Goal: Transaction & Acquisition: Purchase product/service

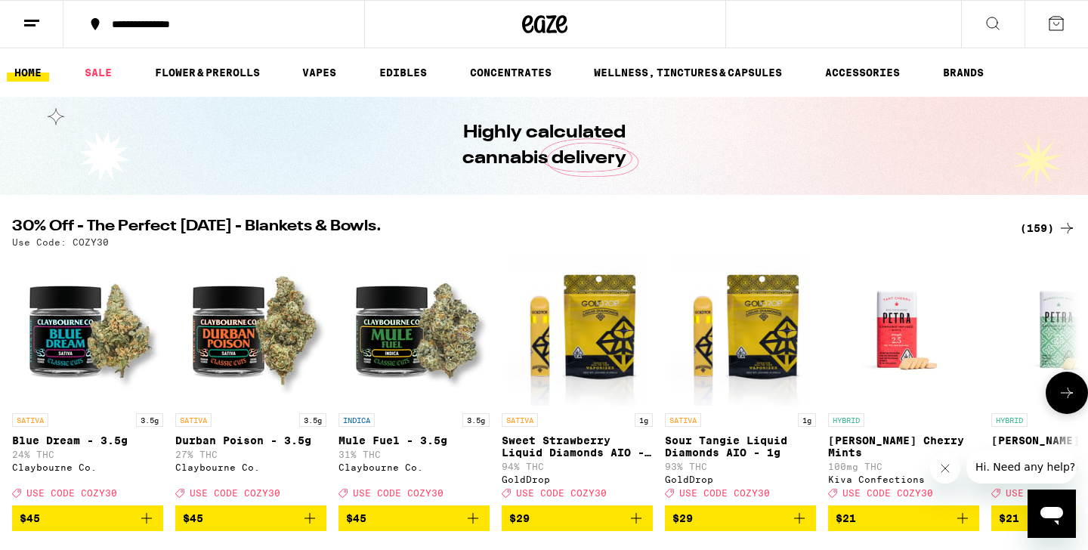
click at [1072, 398] on icon at bounding box center [1067, 393] width 12 height 11
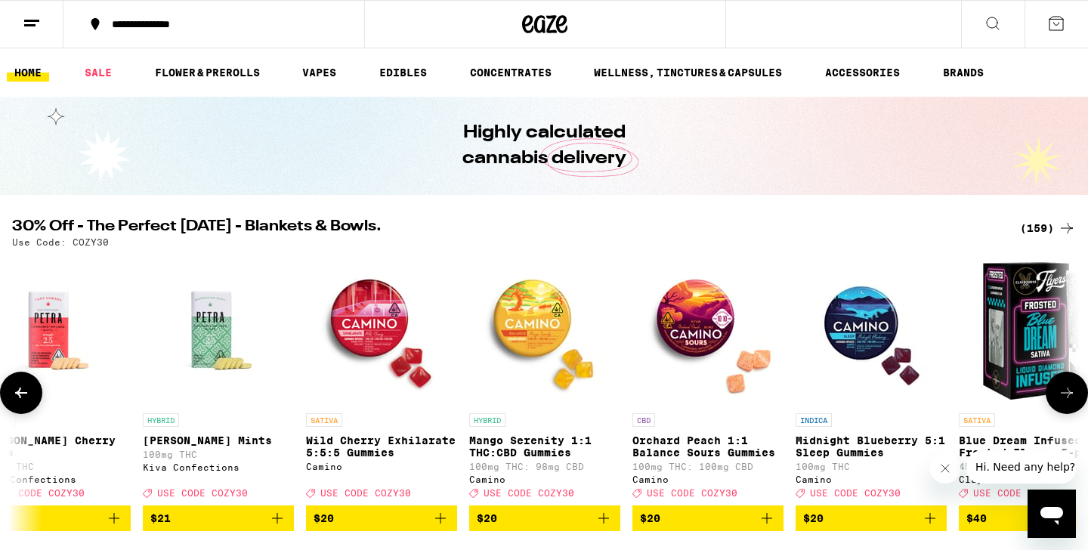
scroll to position [0, 899]
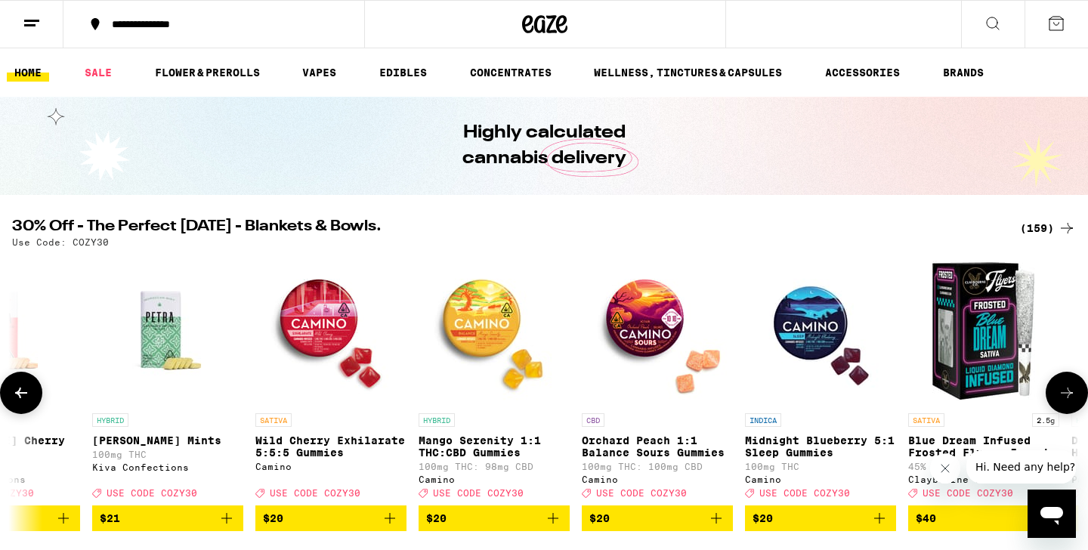
click at [1072, 401] on icon at bounding box center [1067, 393] width 18 height 18
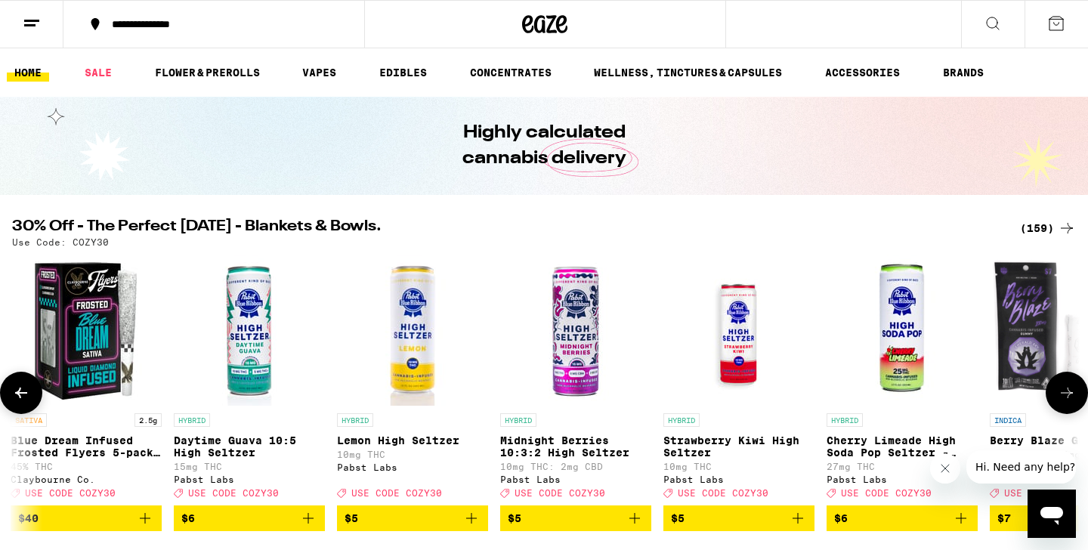
scroll to position [0, 1799]
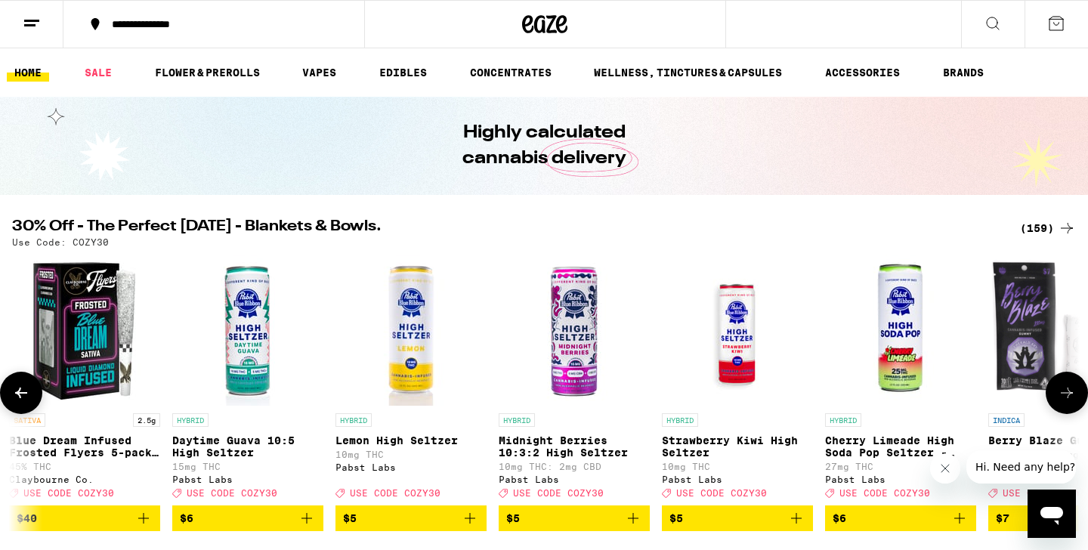
click at [1072, 401] on icon at bounding box center [1067, 393] width 18 height 18
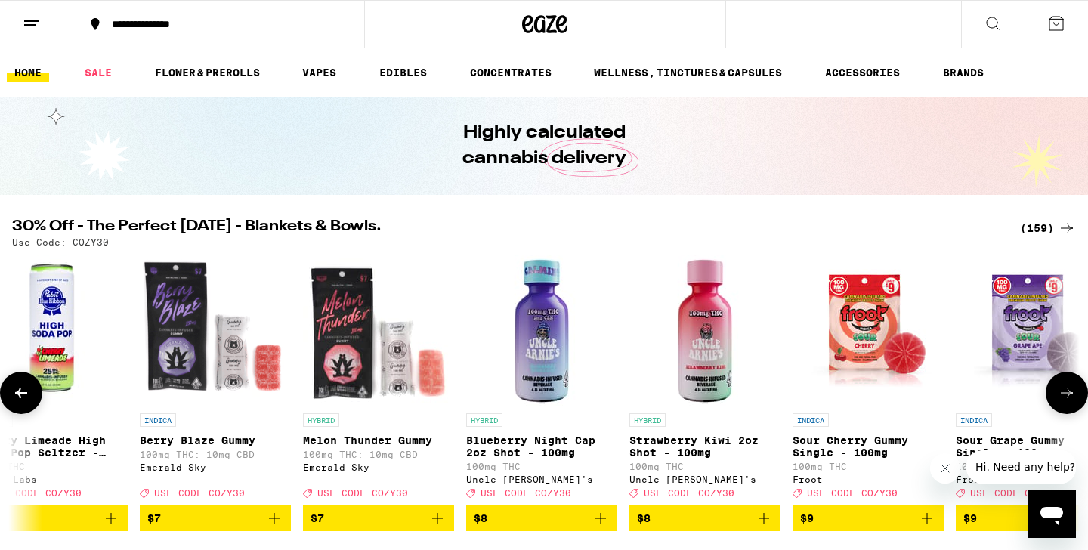
scroll to position [0, 2698]
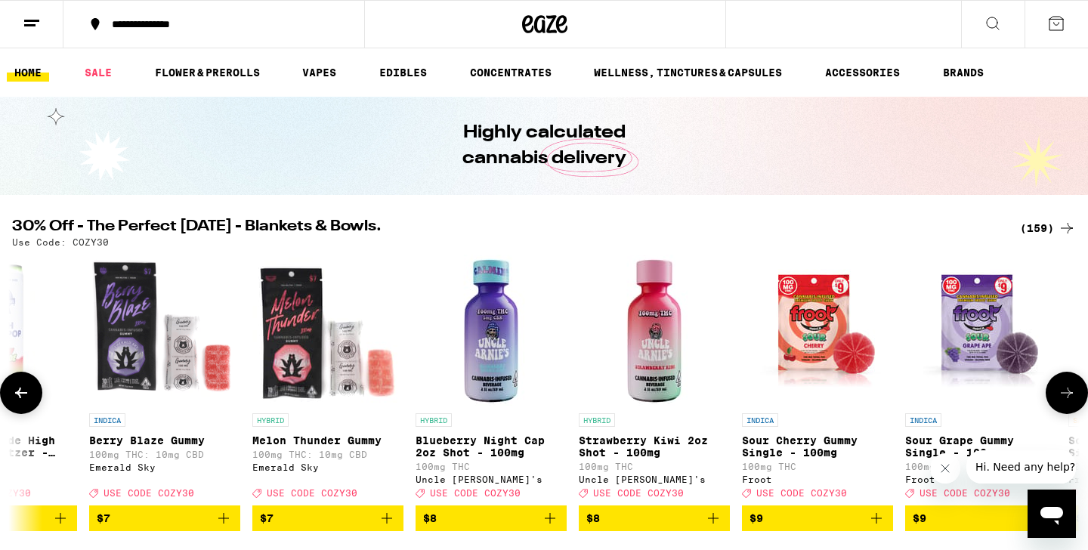
click at [1072, 401] on icon at bounding box center [1067, 393] width 18 height 18
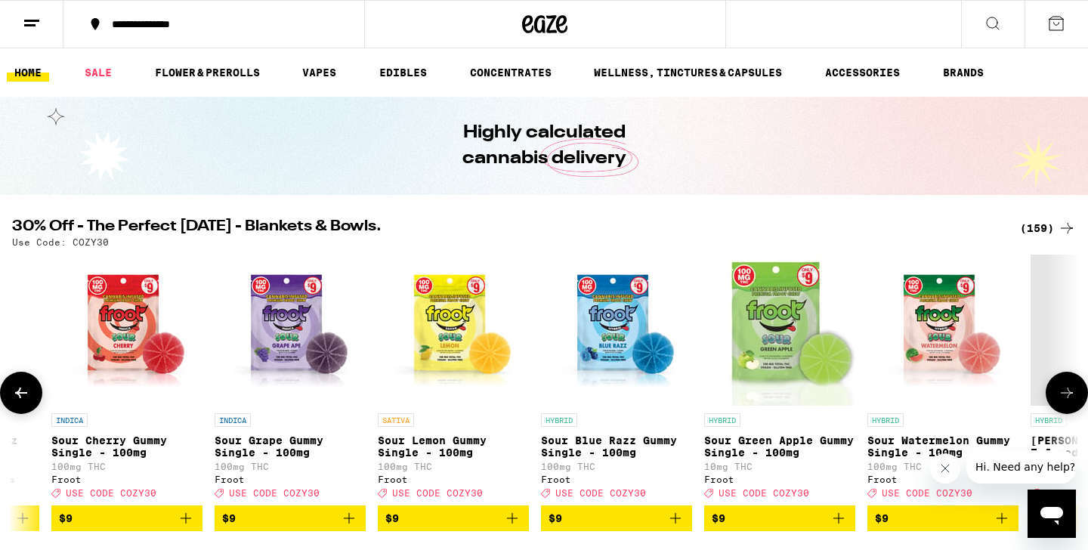
scroll to position [0, 3597]
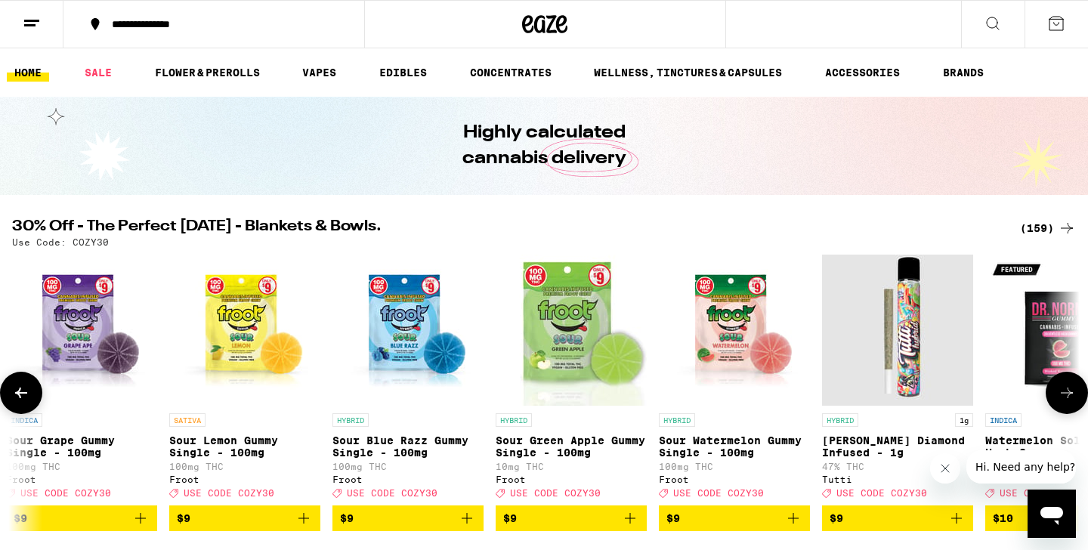
click at [1070, 402] on icon at bounding box center [1067, 393] width 18 height 18
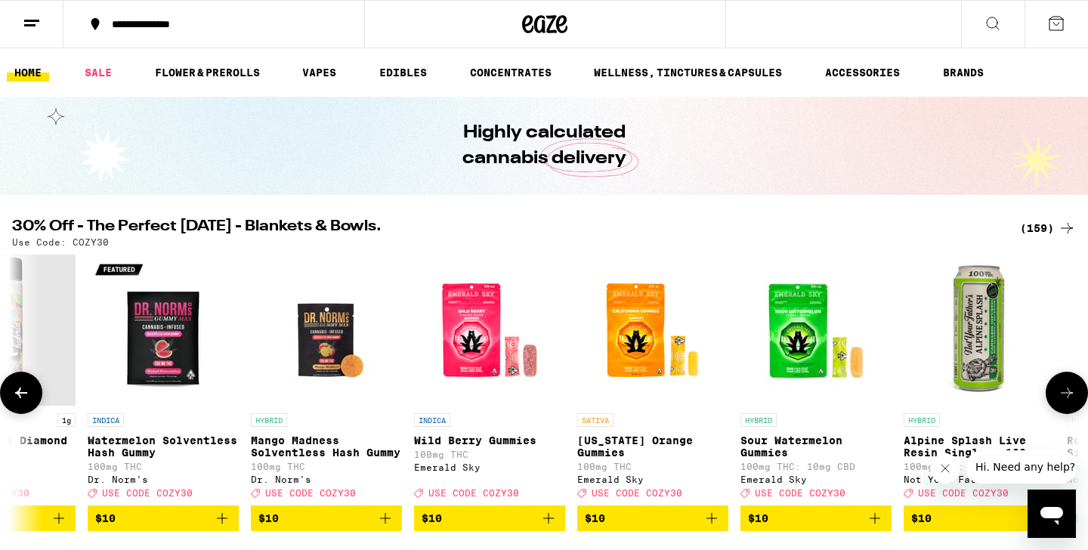
scroll to position [0, 4497]
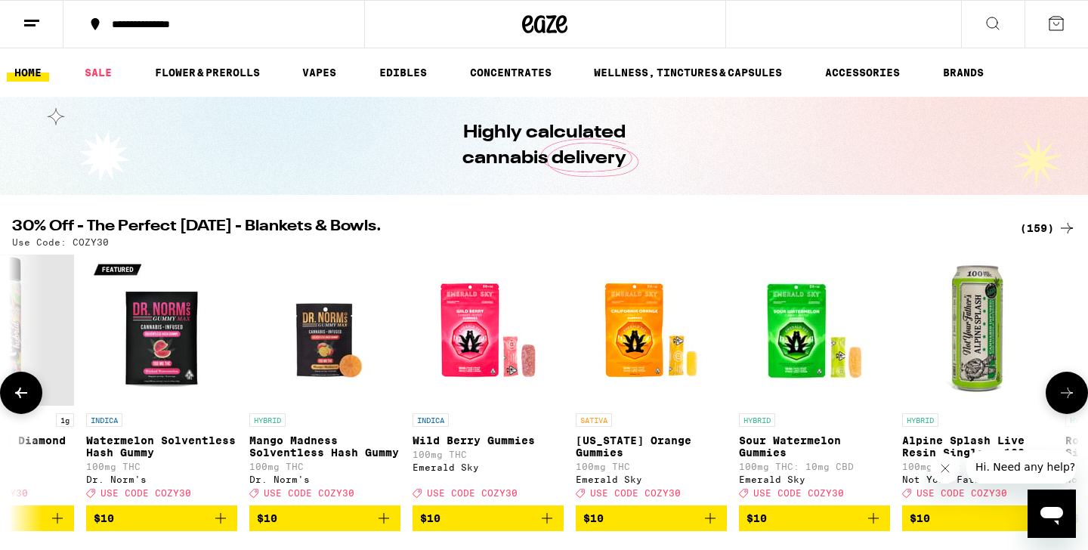
click at [1070, 402] on icon at bounding box center [1067, 393] width 18 height 18
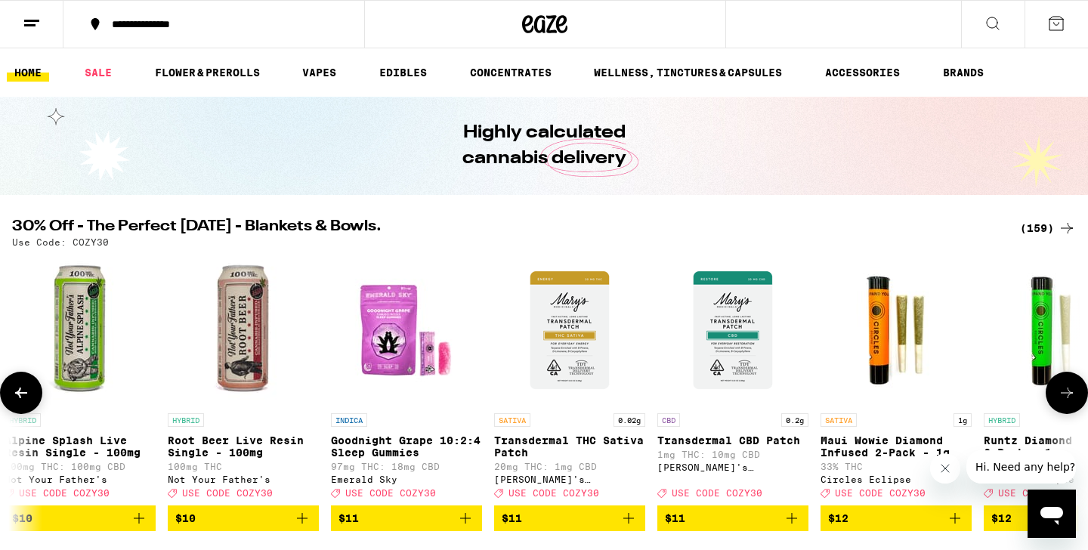
scroll to position [0, 5396]
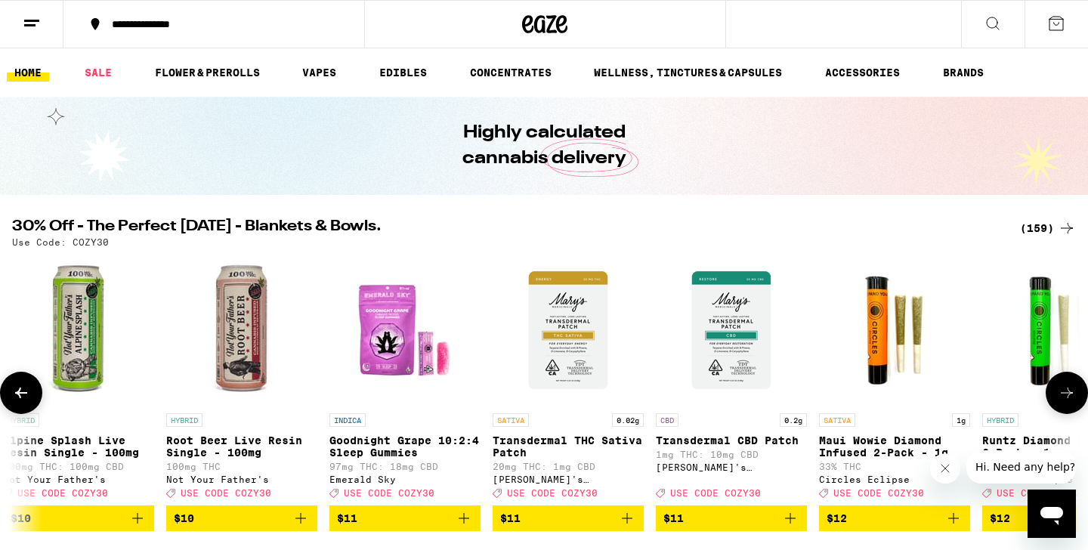
click at [889, 371] on img "Open page for Maui Wowie Diamond Infused 2-Pack - 1g from Circles Eclipse" at bounding box center [894, 330] width 151 height 151
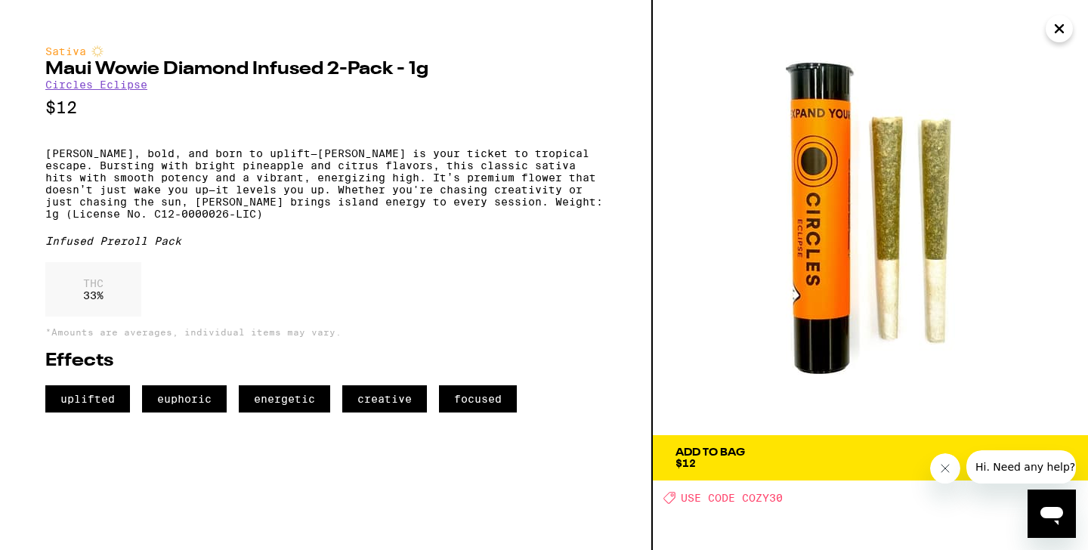
click at [942, 473] on icon "Close message from company" at bounding box center [945, 469] width 12 height 12
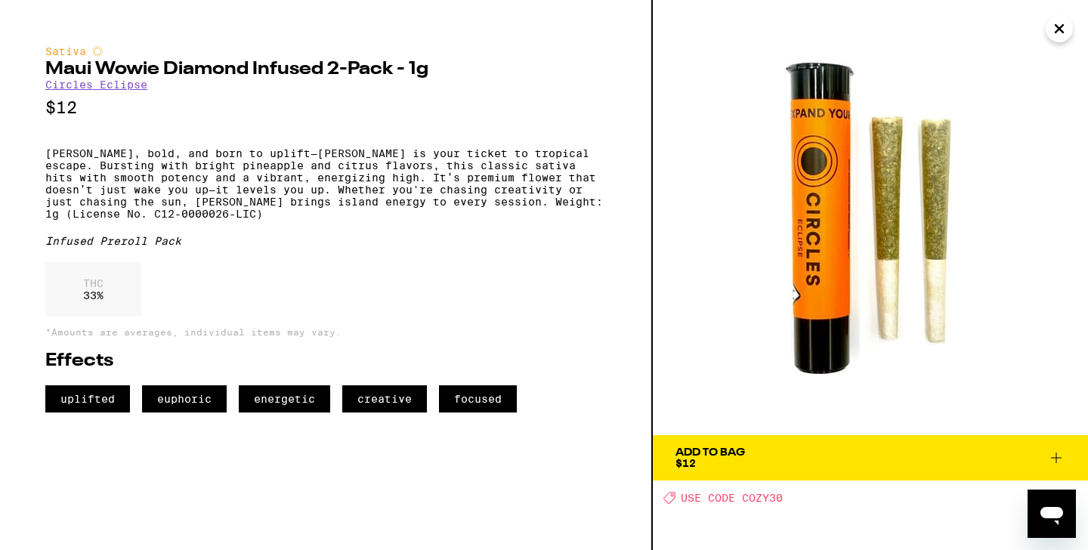
click at [1057, 460] on icon at bounding box center [1056, 458] width 18 height 18
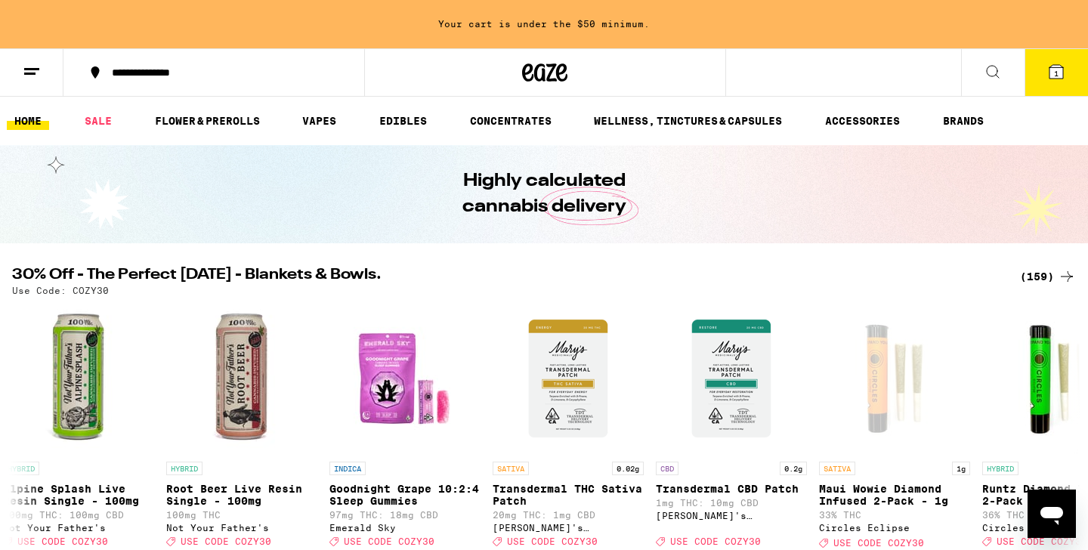
click at [1047, 82] on button "1" at bounding box center [1056, 72] width 63 height 47
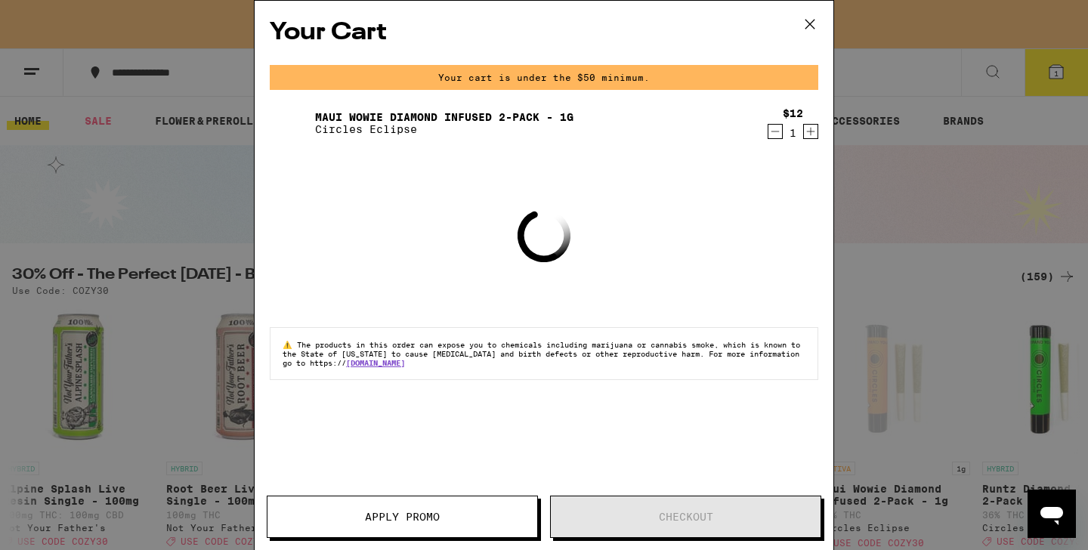
click at [807, 138] on icon "Increment" at bounding box center [811, 131] width 14 height 18
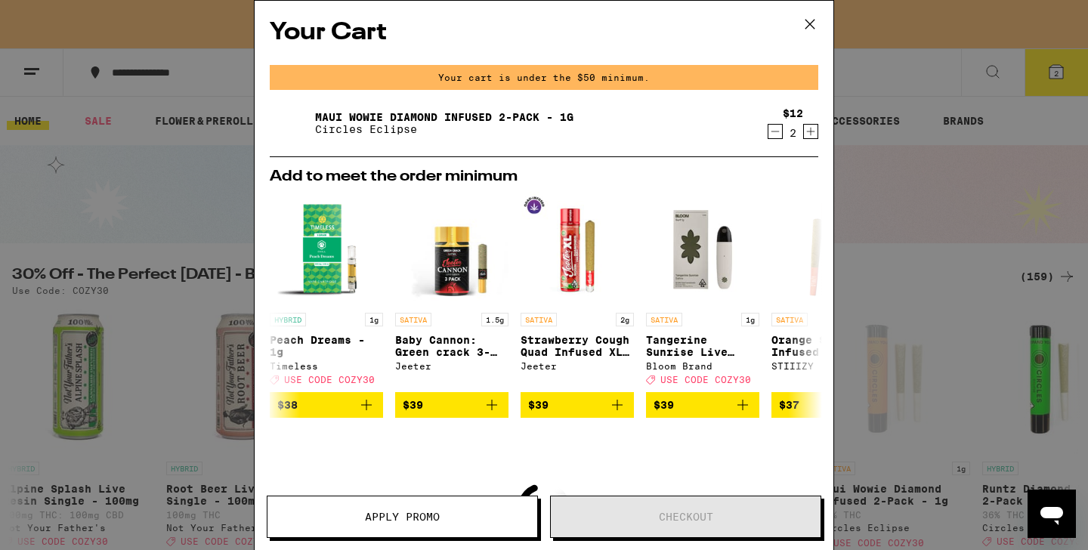
click at [858, 244] on div "Your Cart Your cart is under the $50 minimum. Maui Wowie Diamond Infused 2-Pack…" at bounding box center [544, 275] width 1088 height 550
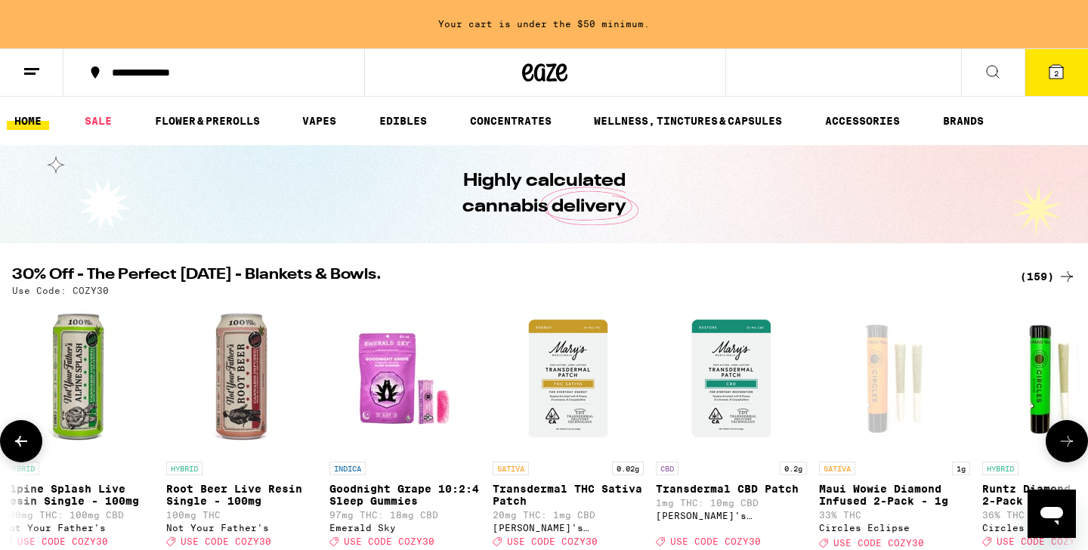
click at [1037, 383] on img "Open page for Runtz Diamond Infused 2-Pack - 1g from Circles Eclipse" at bounding box center [1057, 378] width 151 height 151
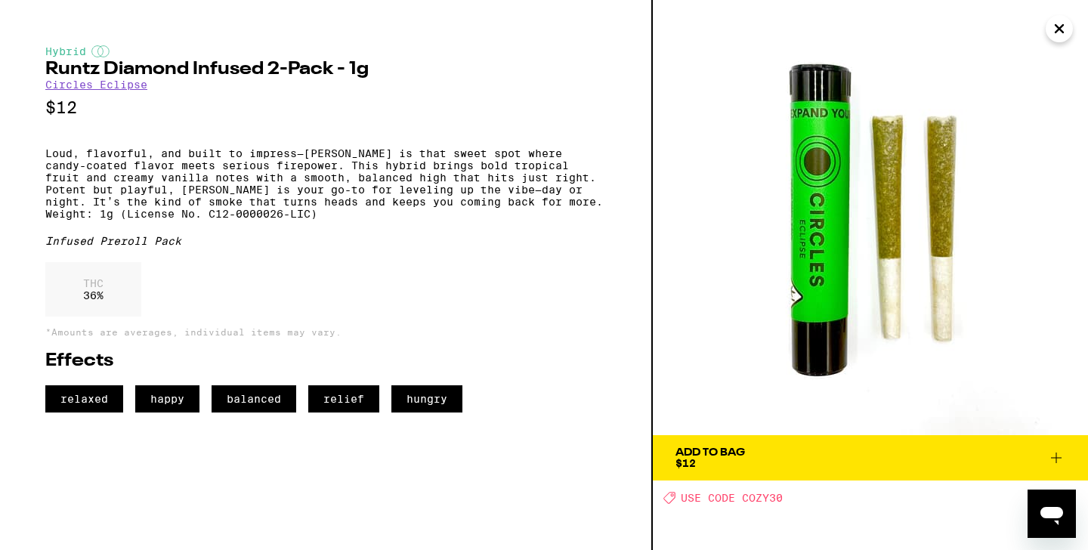
click at [816, 446] on button "Add To Bag $12" at bounding box center [870, 457] width 435 height 45
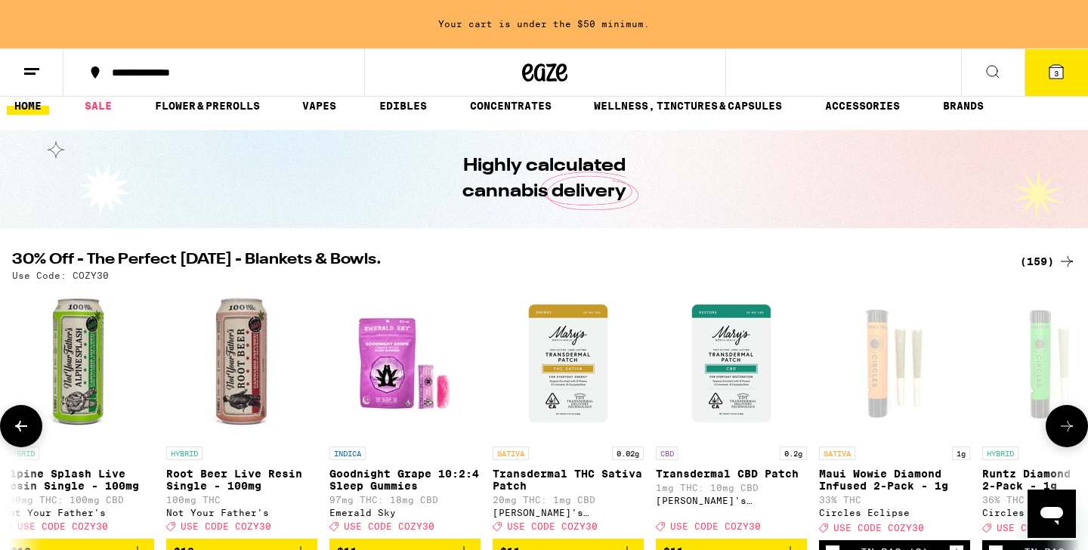
click at [1071, 422] on button at bounding box center [1067, 426] width 42 height 42
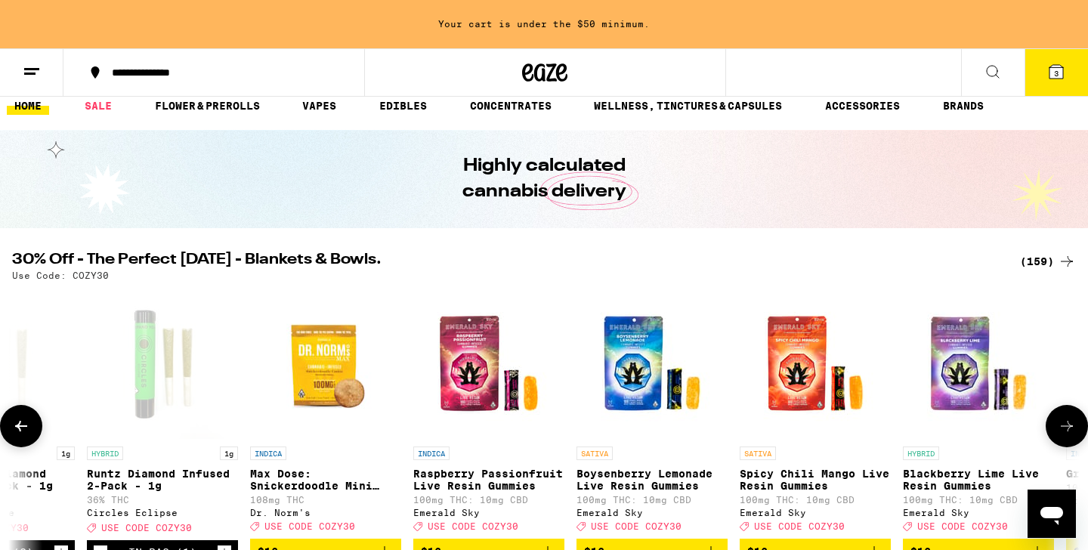
scroll to position [0, 6296]
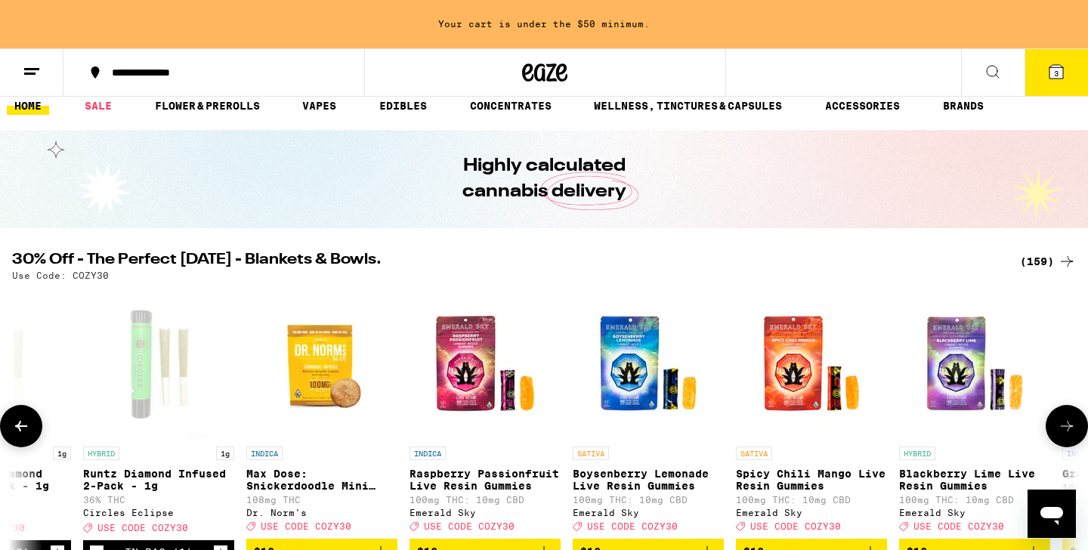
click at [1071, 422] on button at bounding box center [1067, 426] width 42 height 42
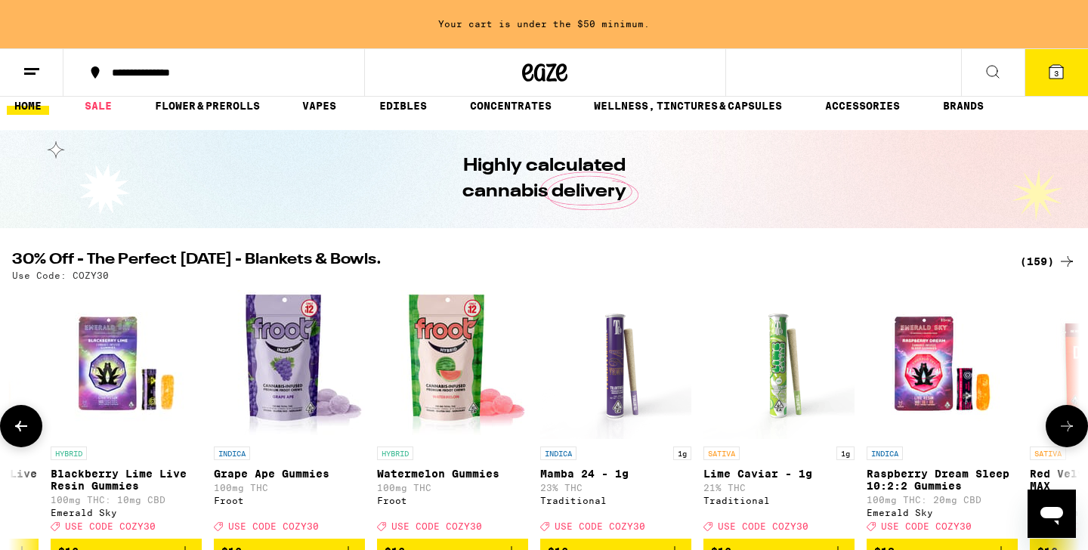
scroll to position [0, 7195]
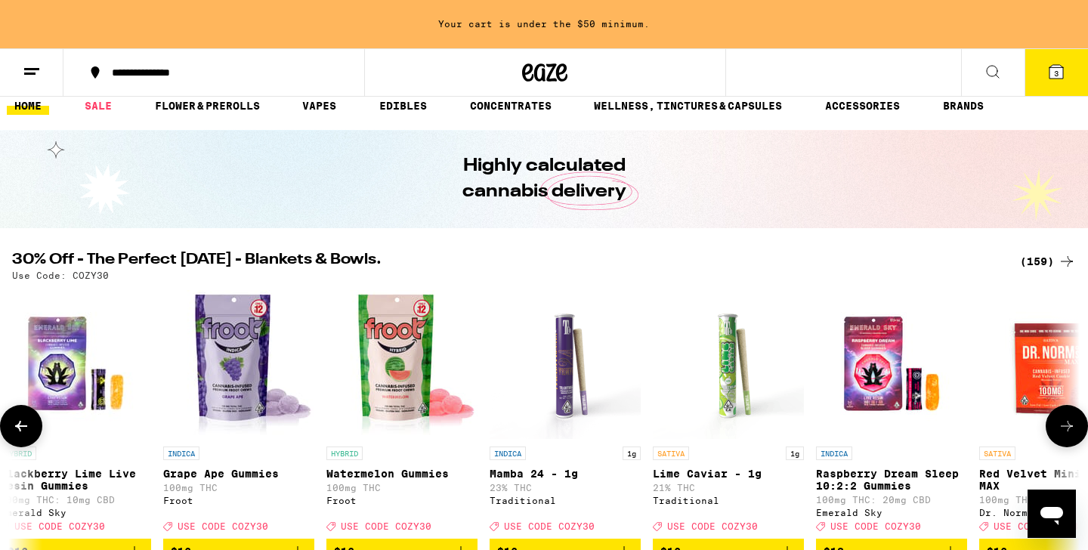
click at [1071, 422] on button at bounding box center [1067, 426] width 42 height 42
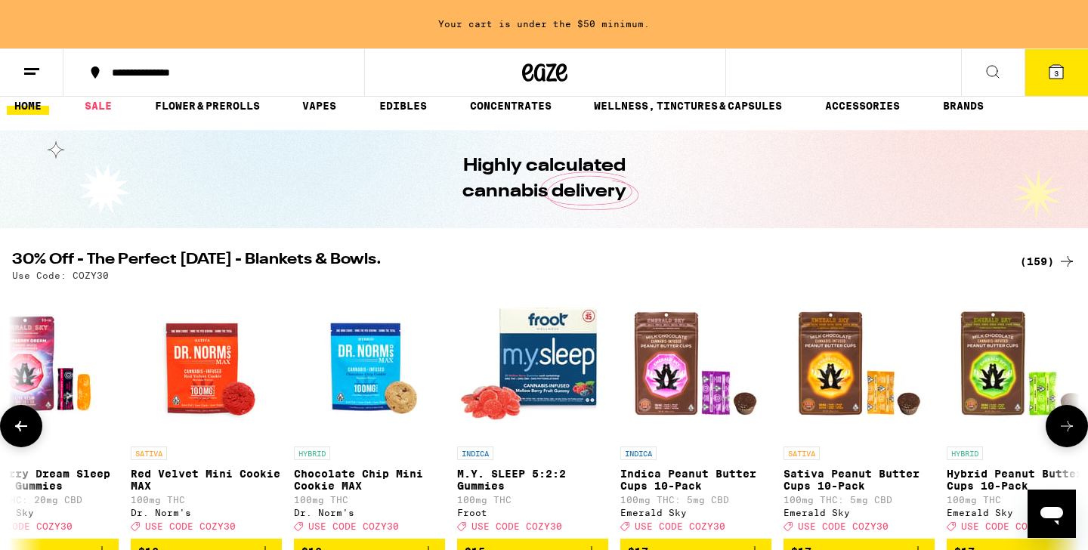
scroll to position [0, 8094]
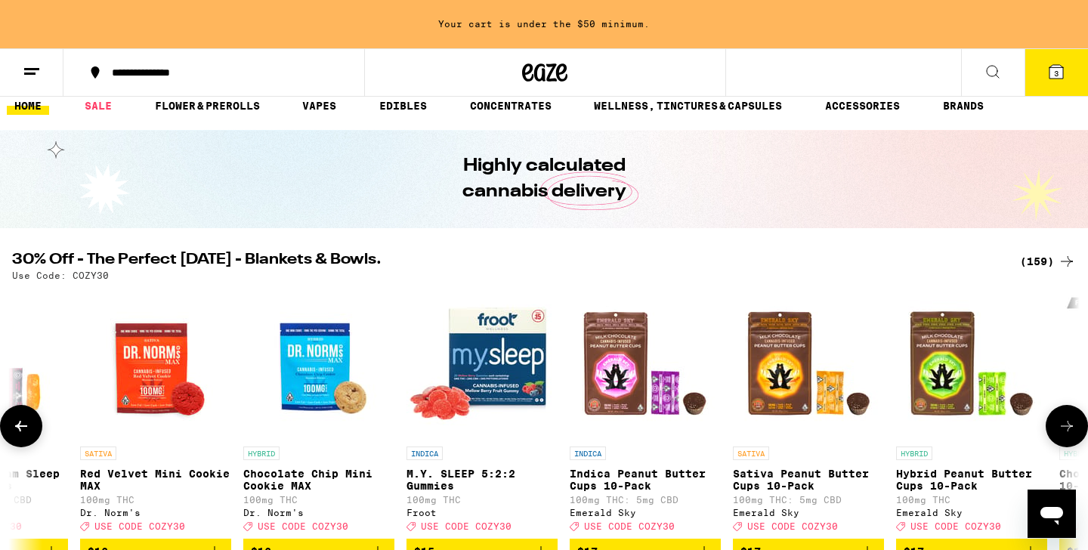
click at [1071, 422] on button at bounding box center [1067, 426] width 42 height 42
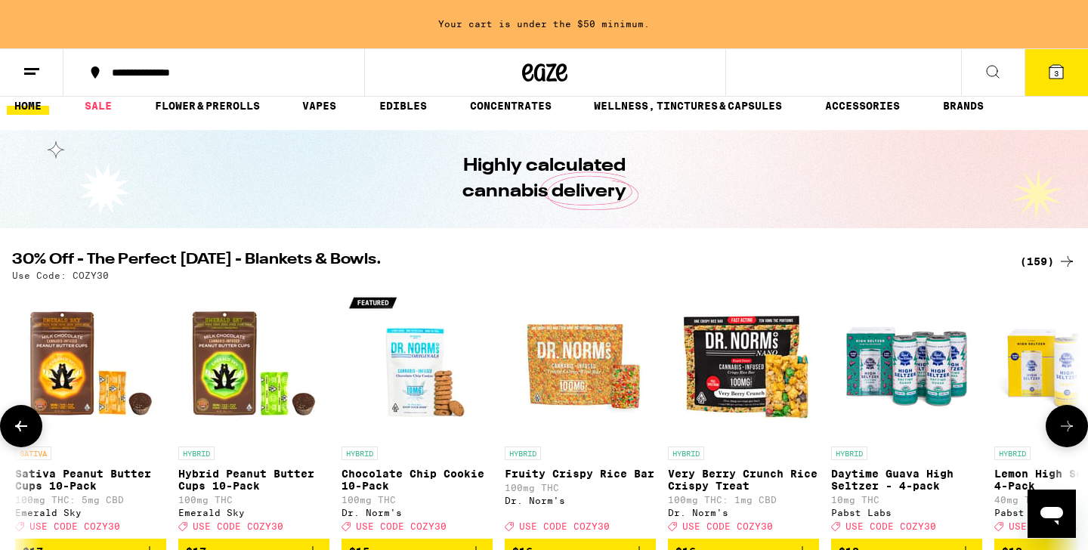
scroll to position [0, 8994]
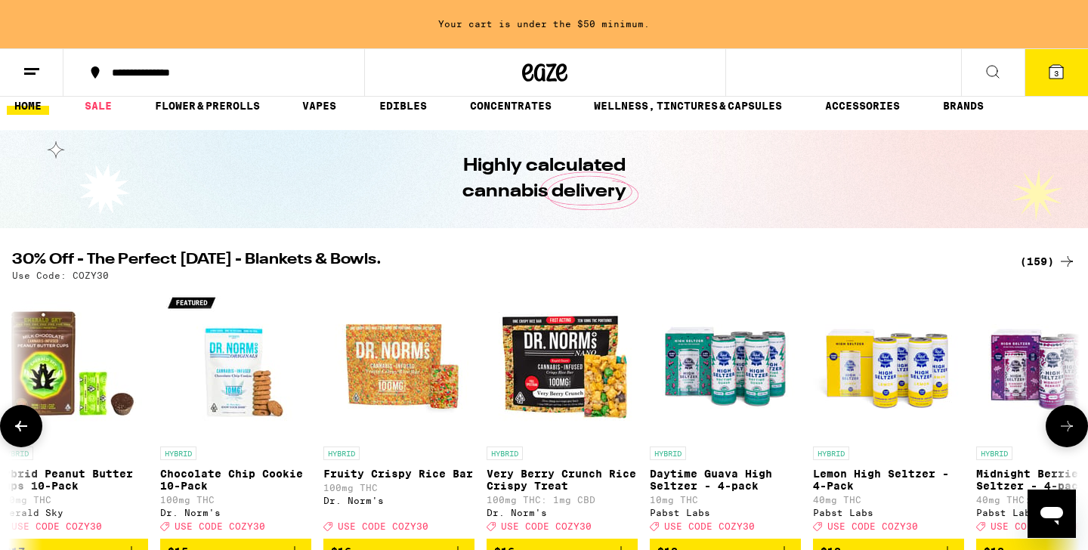
click at [1071, 424] on icon at bounding box center [1067, 426] width 18 height 18
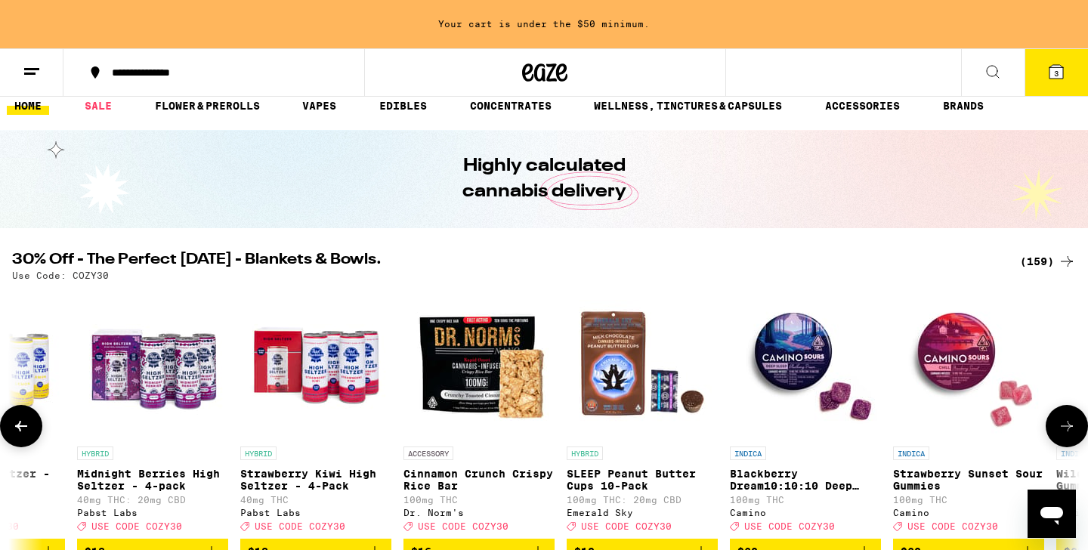
click at [1071, 424] on icon at bounding box center [1067, 426] width 18 height 18
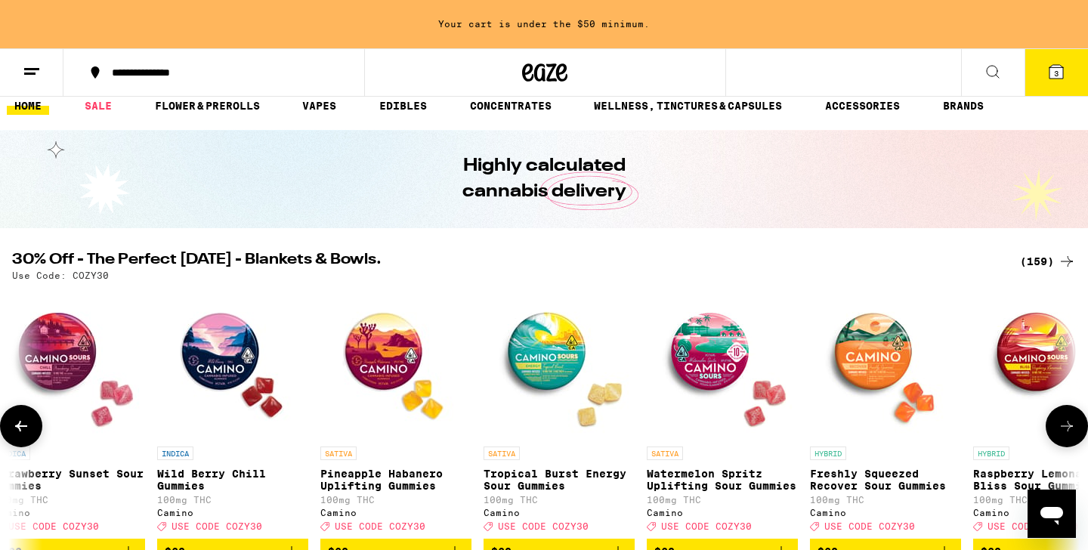
click at [1071, 424] on icon at bounding box center [1067, 426] width 18 height 18
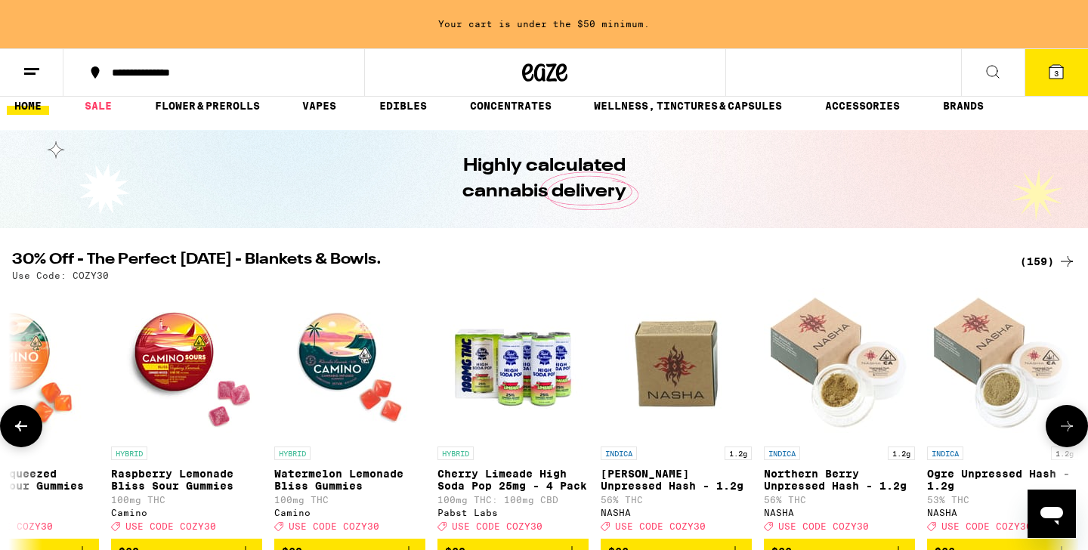
scroll to position [0, 11692]
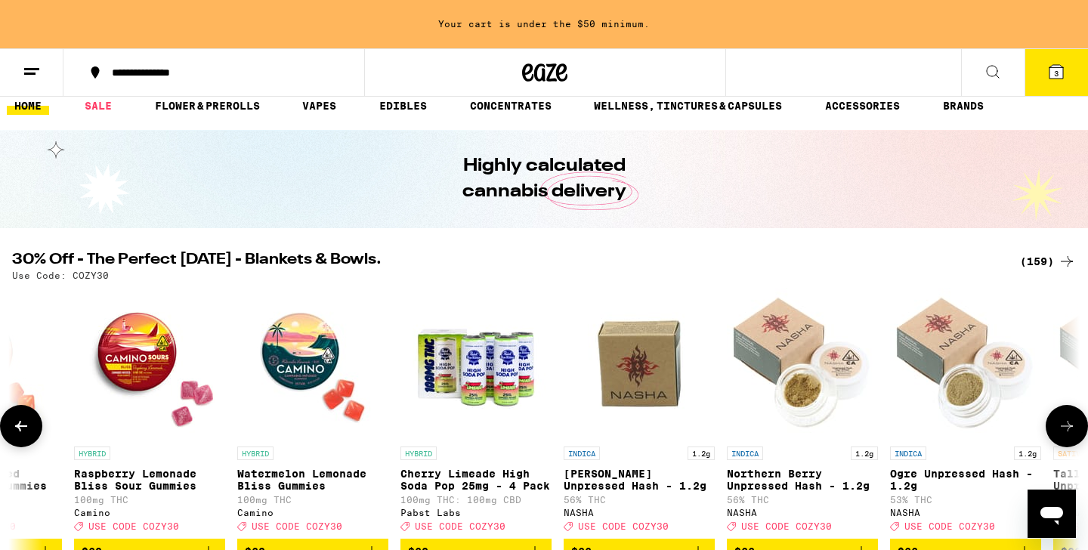
click at [1071, 424] on icon at bounding box center [1067, 426] width 18 height 18
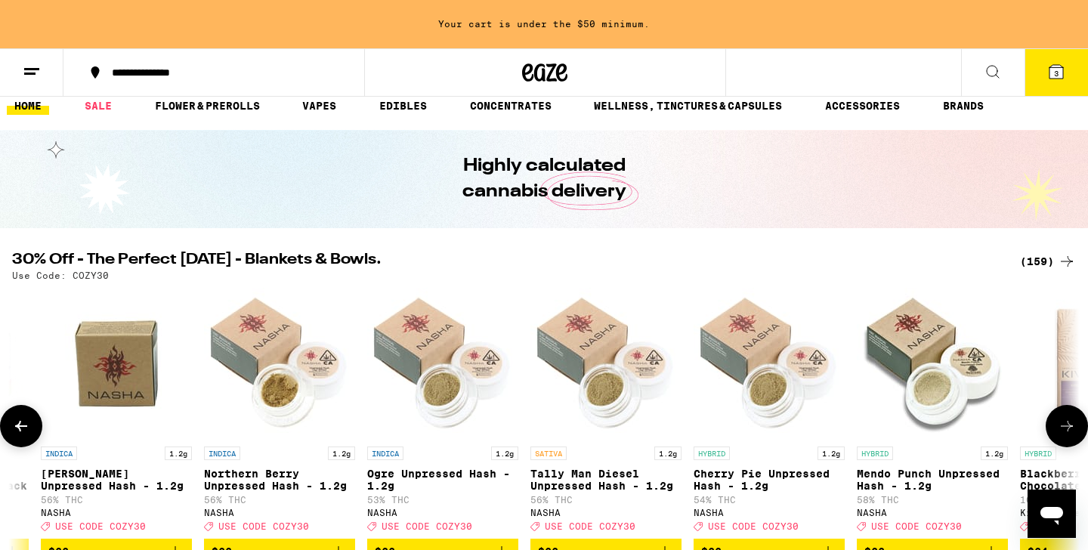
scroll to position [0, 12591]
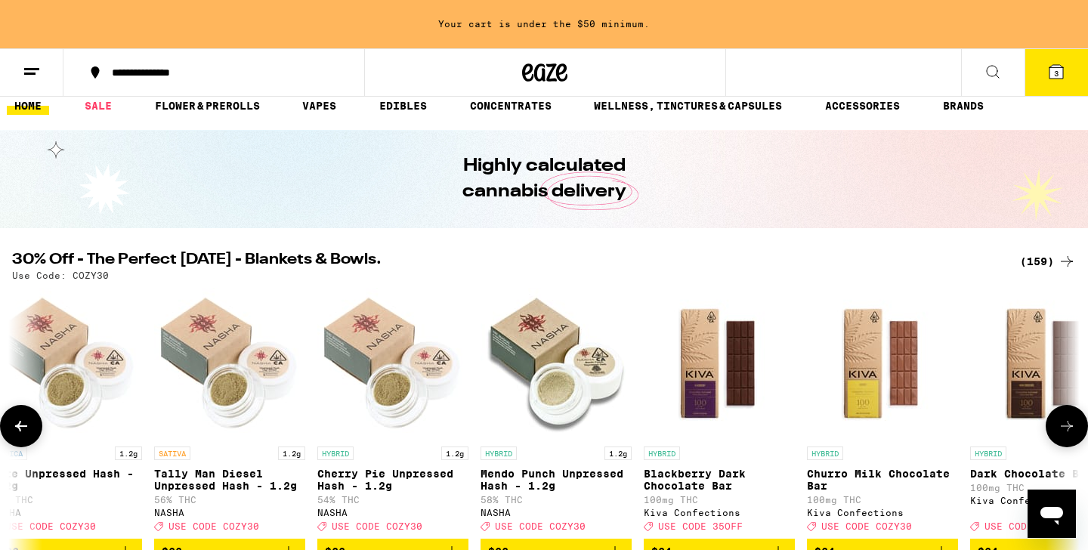
click at [1071, 424] on icon at bounding box center [1067, 426] width 18 height 18
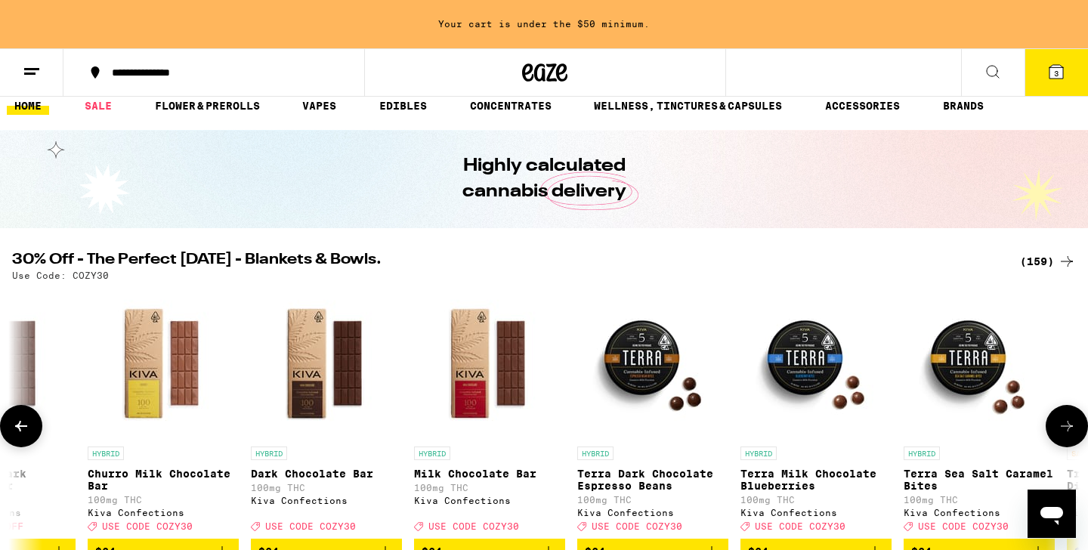
scroll to position [0, 13490]
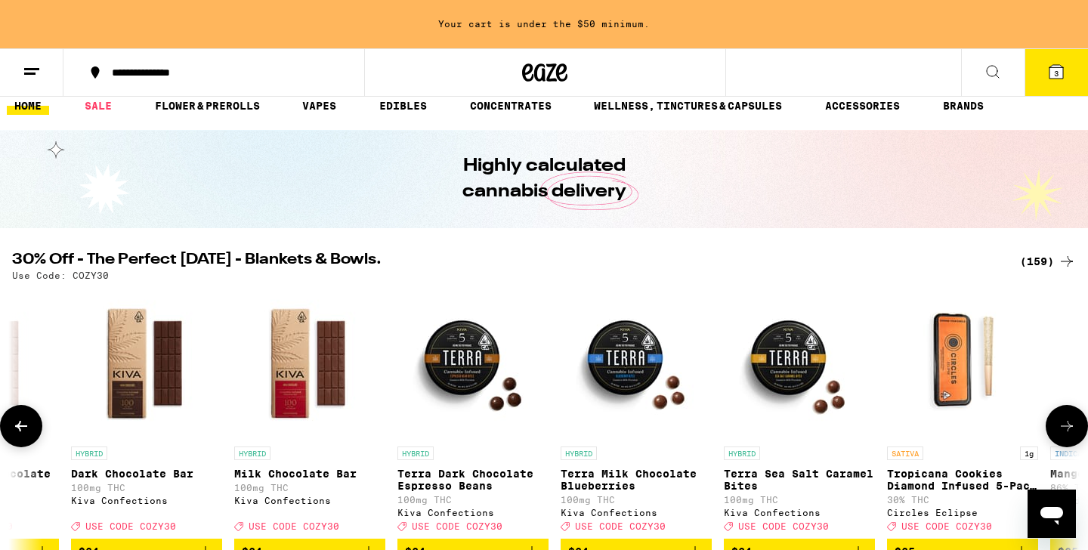
click at [1071, 424] on icon at bounding box center [1067, 426] width 18 height 18
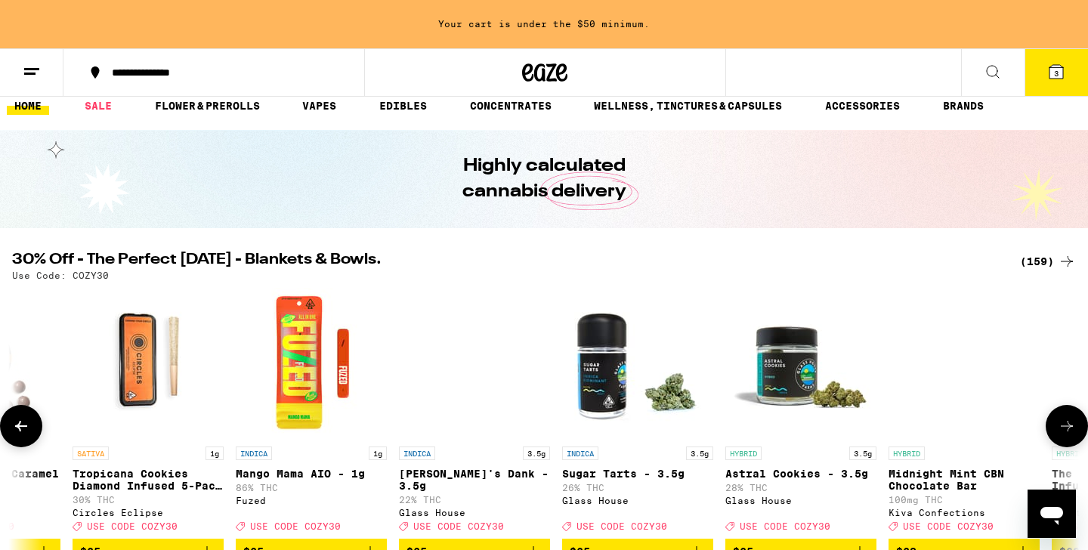
scroll to position [0, 14390]
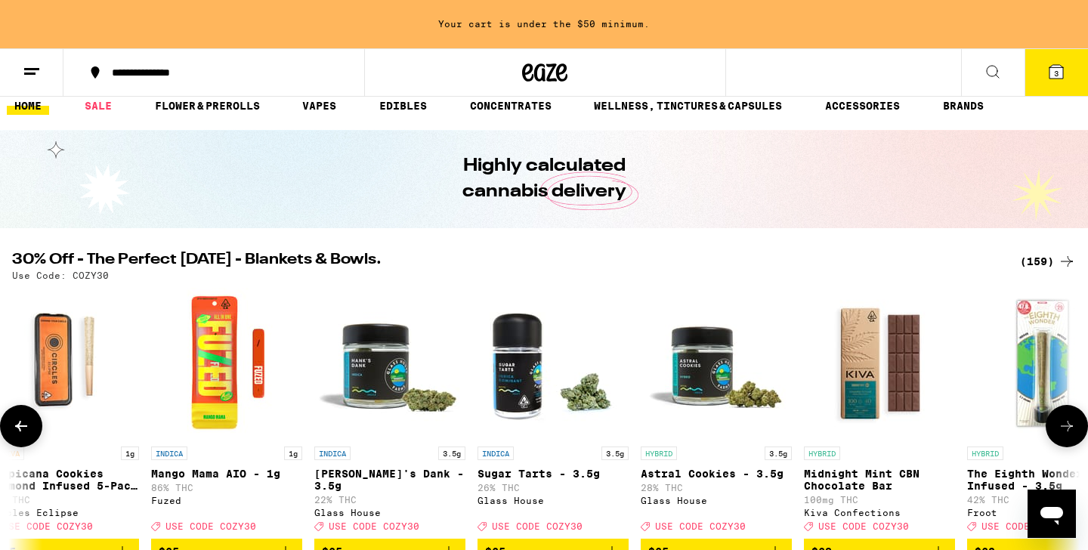
click at [1071, 424] on icon at bounding box center [1067, 426] width 18 height 18
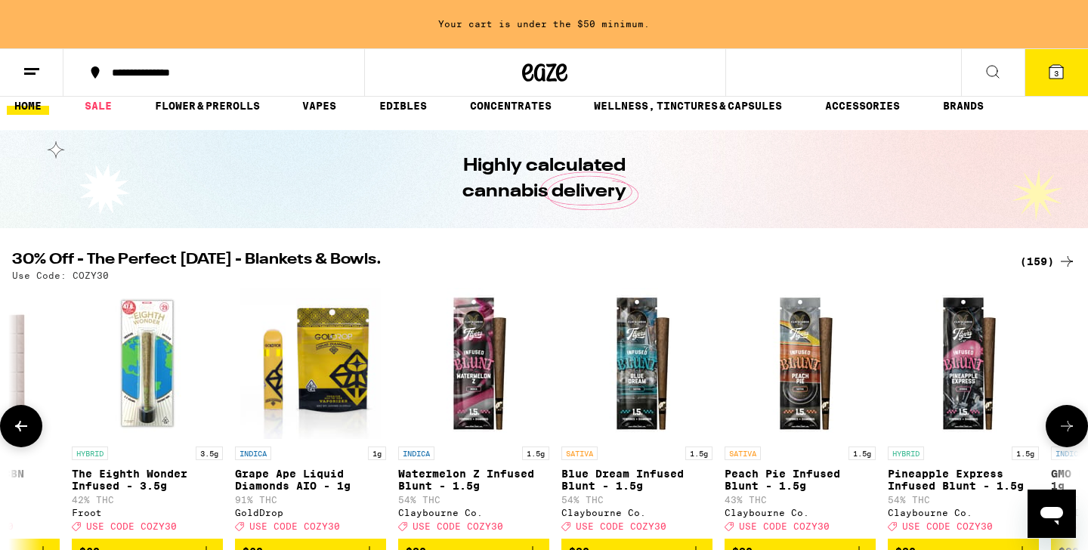
scroll to position [0, 15289]
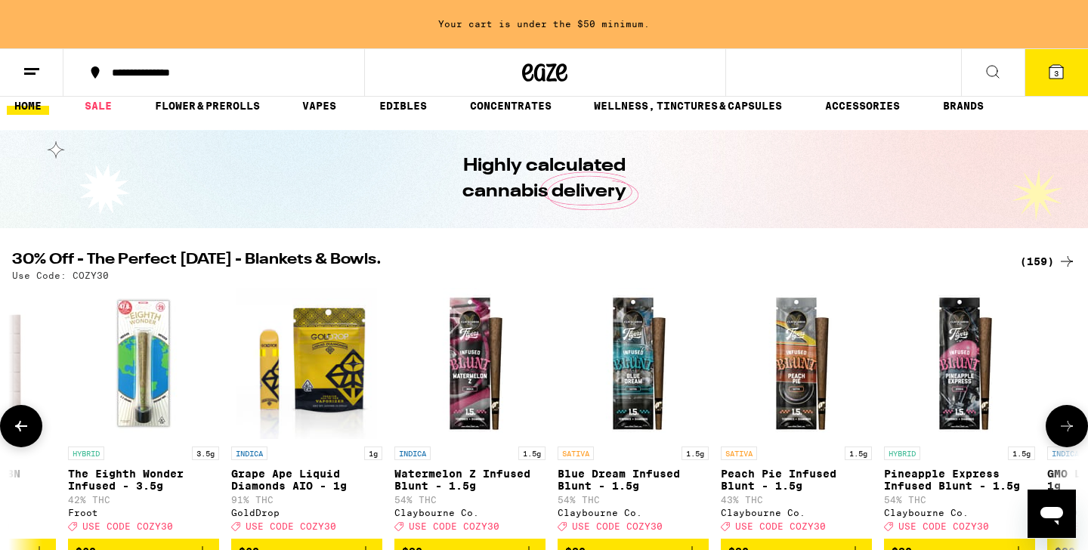
click at [1071, 424] on icon at bounding box center [1067, 426] width 18 height 18
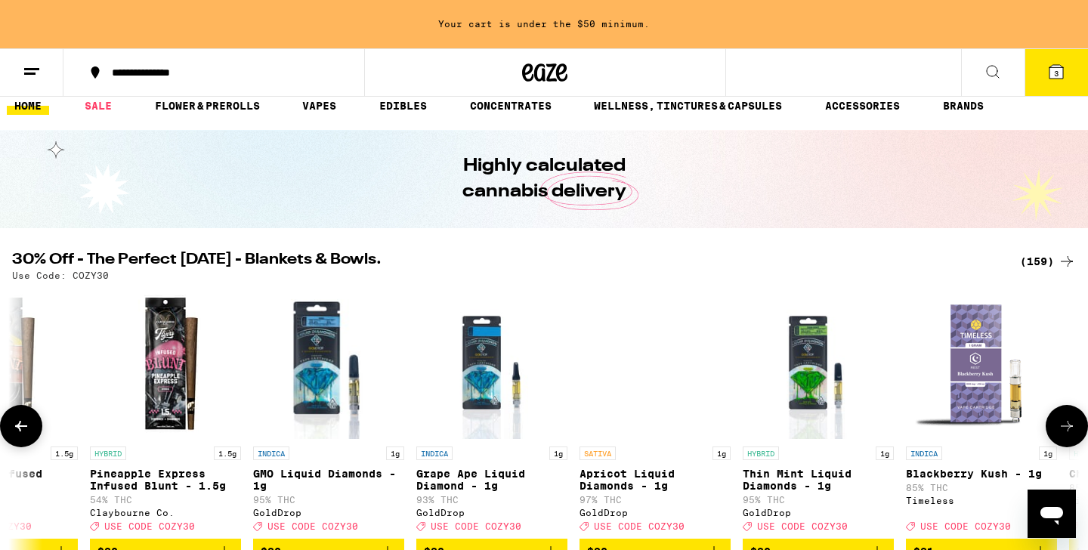
scroll to position [0, 16189]
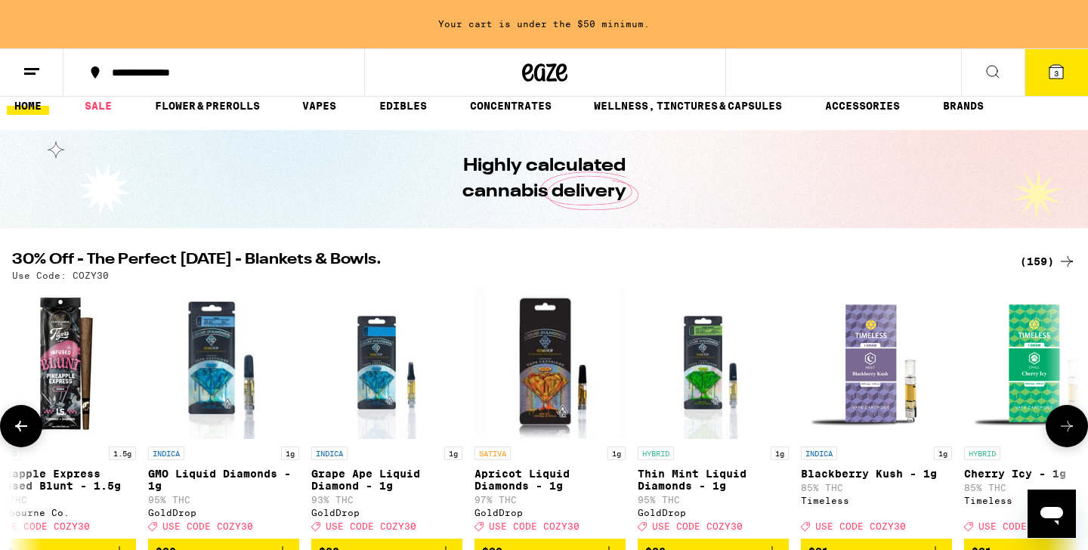
click at [1071, 424] on icon at bounding box center [1067, 426] width 18 height 18
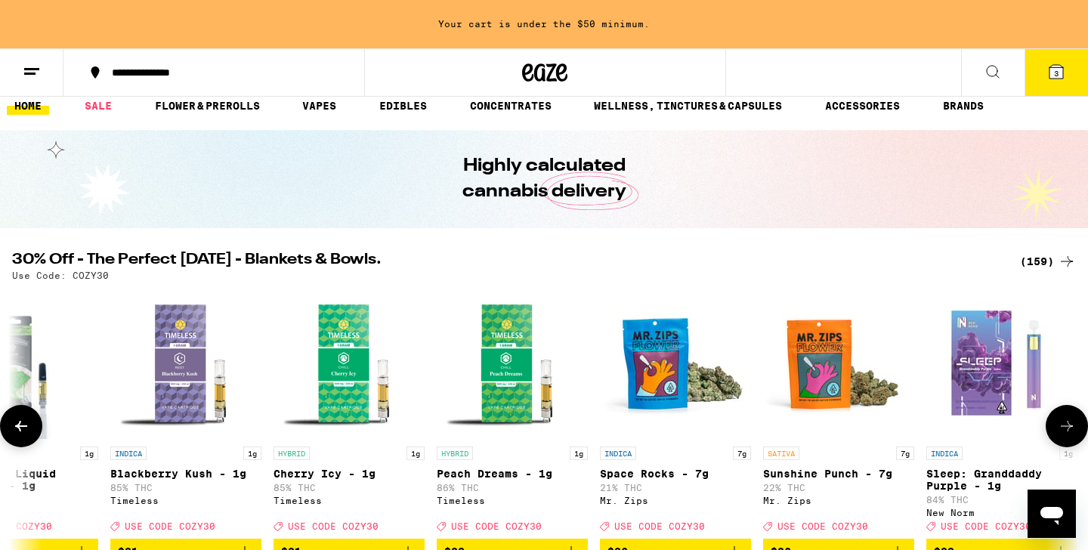
scroll to position [0, 17088]
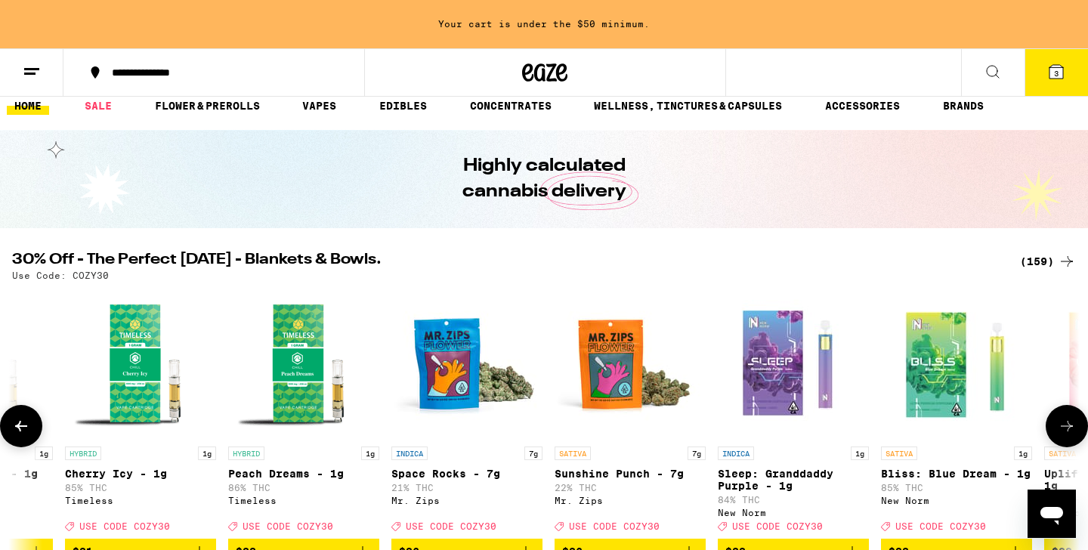
click at [1071, 424] on icon at bounding box center [1067, 426] width 18 height 18
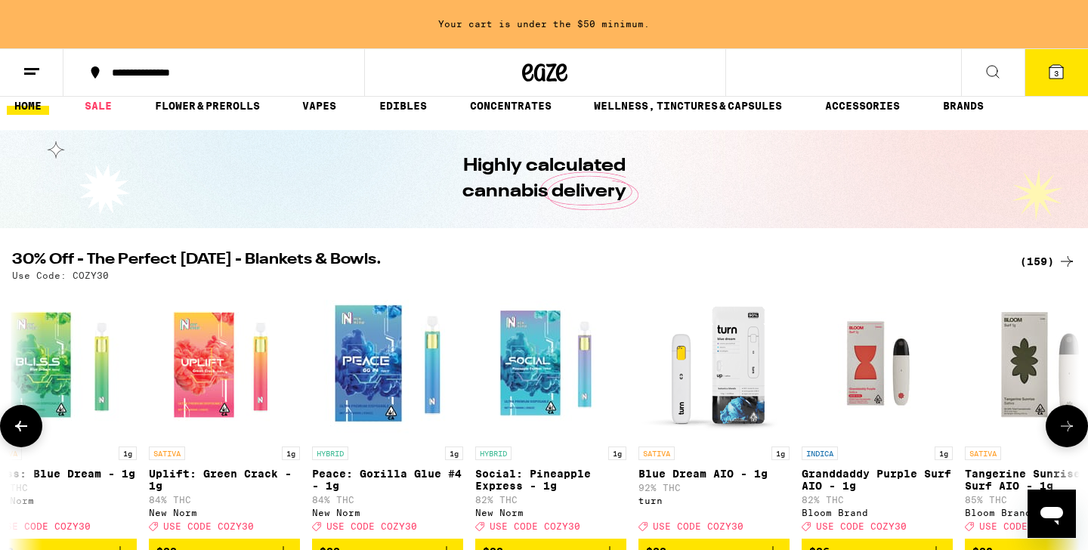
scroll to position [0, 17987]
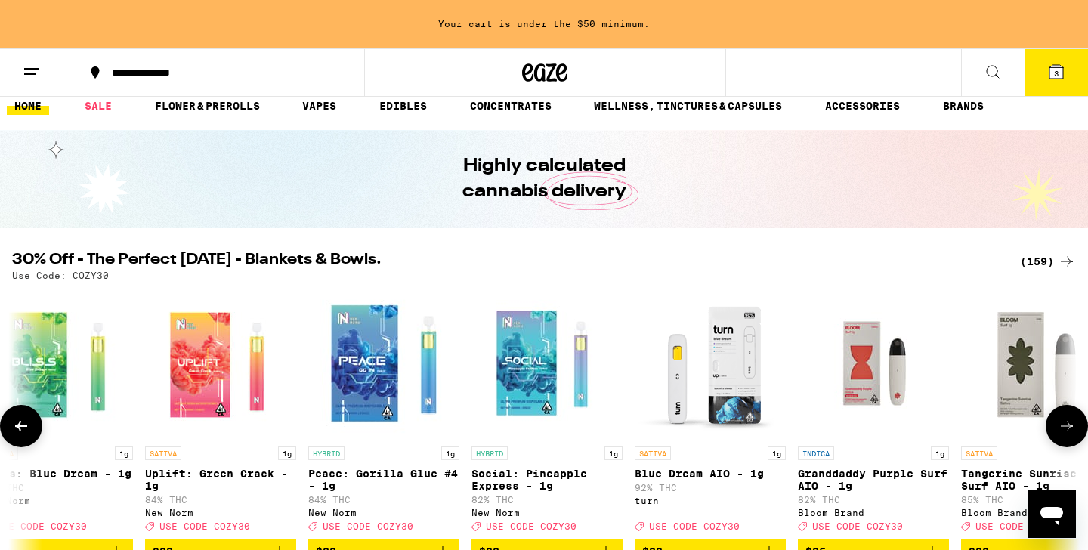
click at [1071, 424] on icon at bounding box center [1067, 426] width 18 height 18
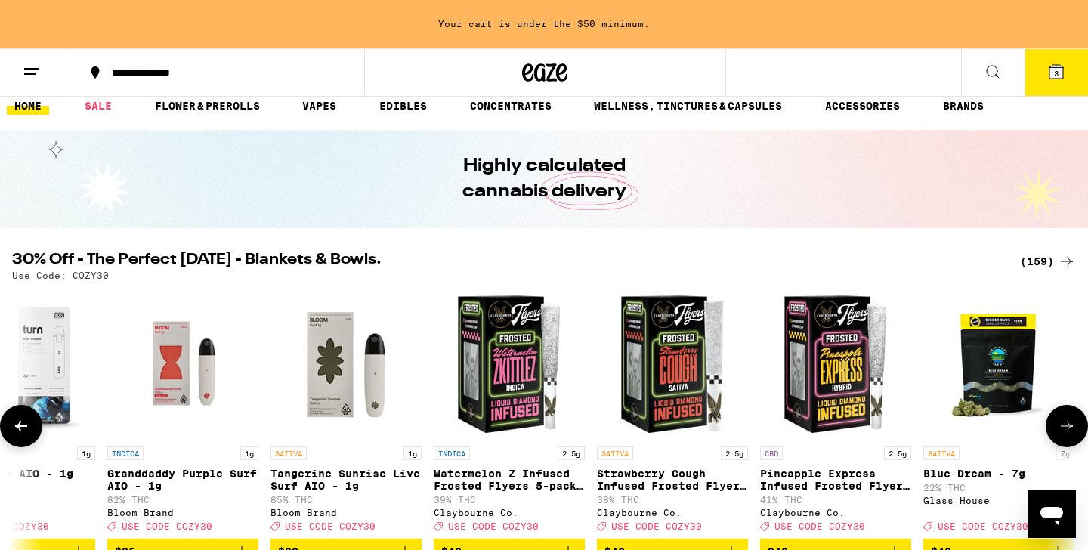
scroll to position [0, 18887]
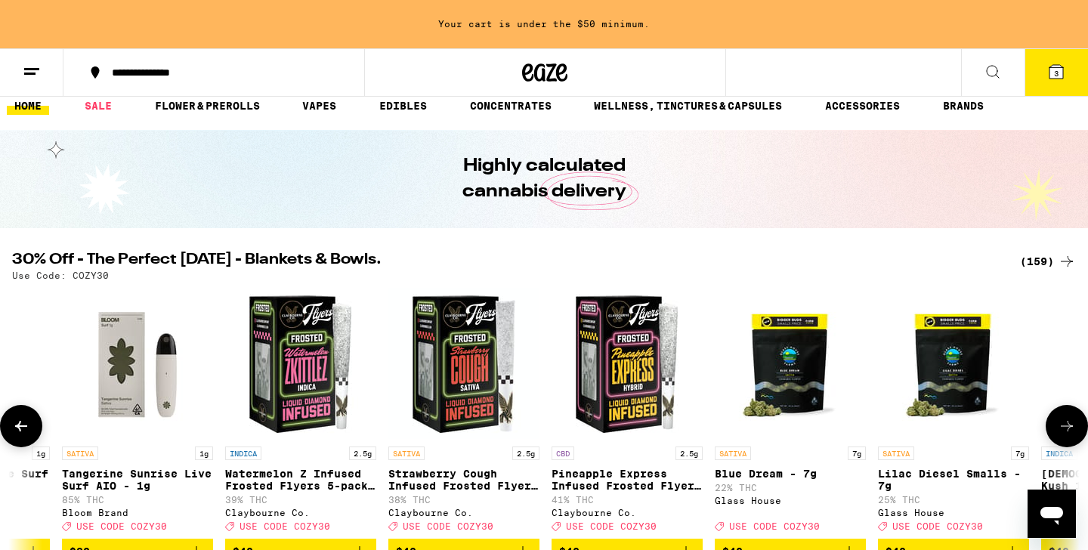
click at [1071, 424] on icon at bounding box center [1067, 426] width 18 height 18
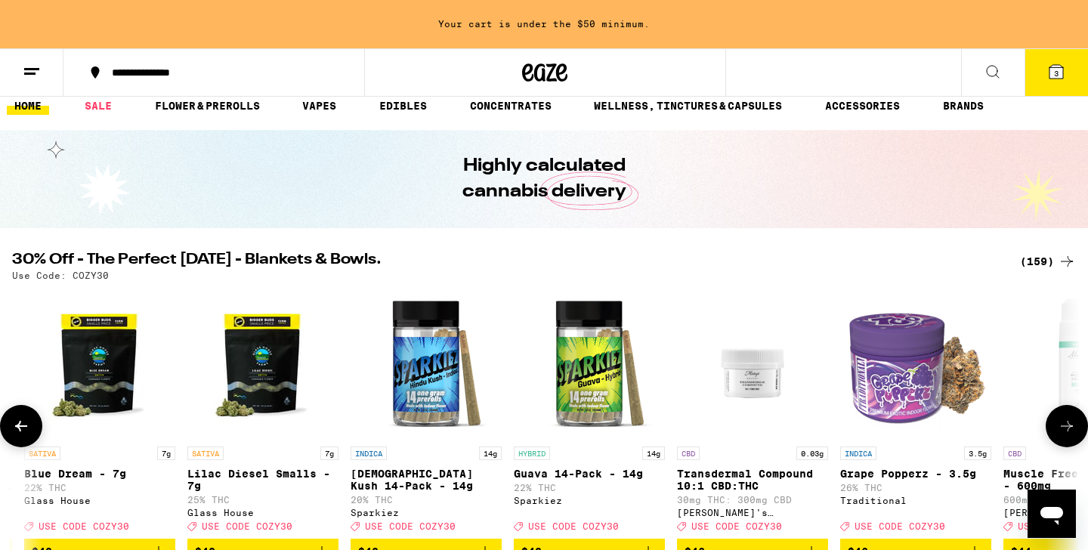
scroll to position [0, 19786]
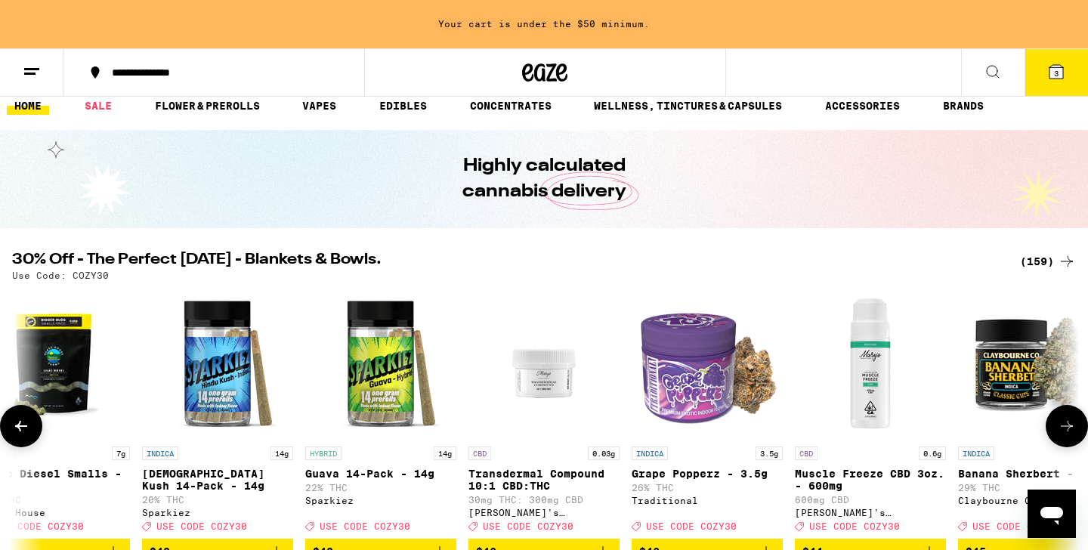
click at [1071, 424] on icon at bounding box center [1067, 426] width 18 height 18
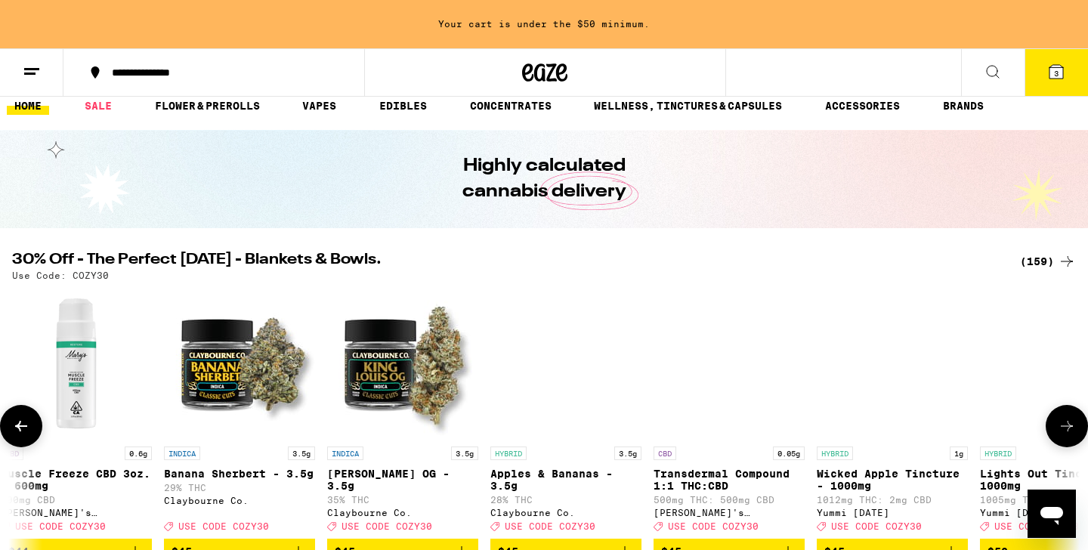
scroll to position [0, 20685]
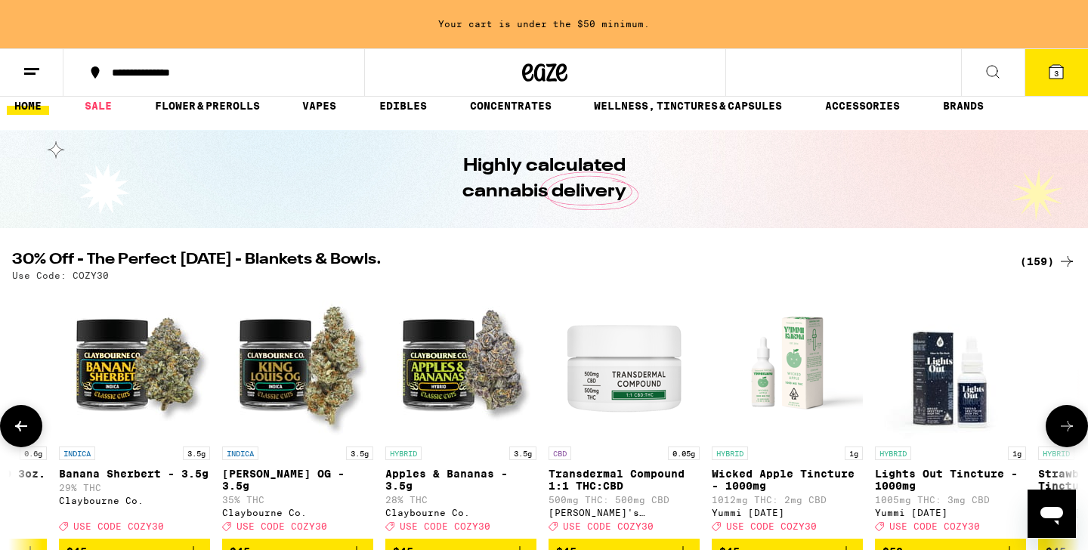
click at [1071, 424] on icon at bounding box center [1067, 426] width 18 height 18
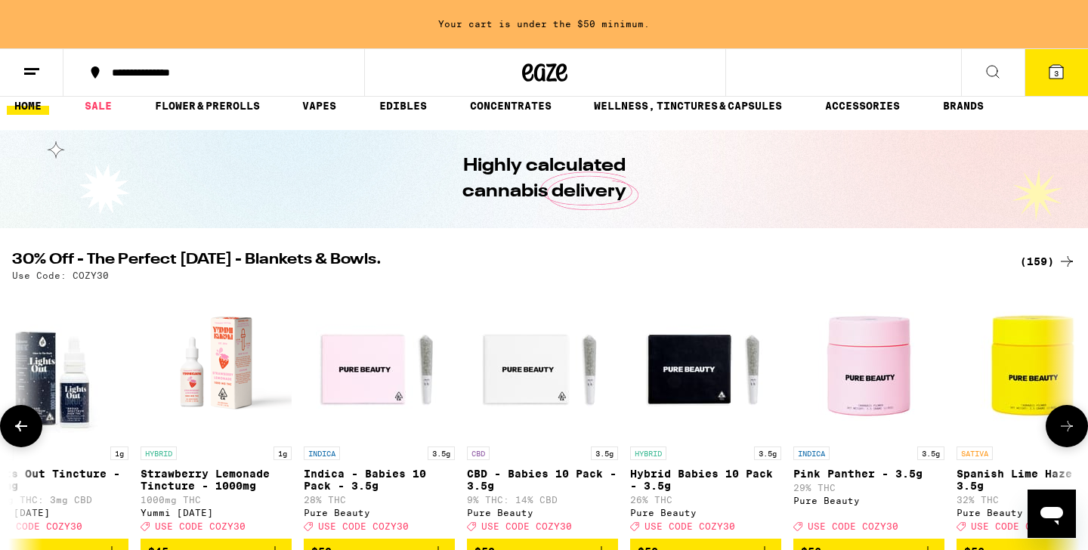
scroll to position [0, 21585]
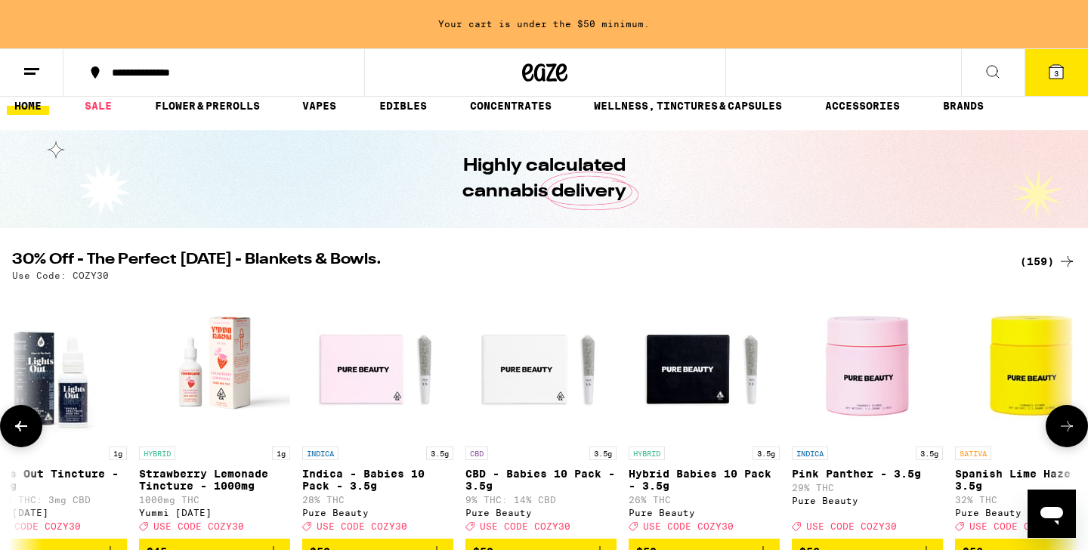
click at [1071, 424] on icon at bounding box center [1067, 426] width 18 height 18
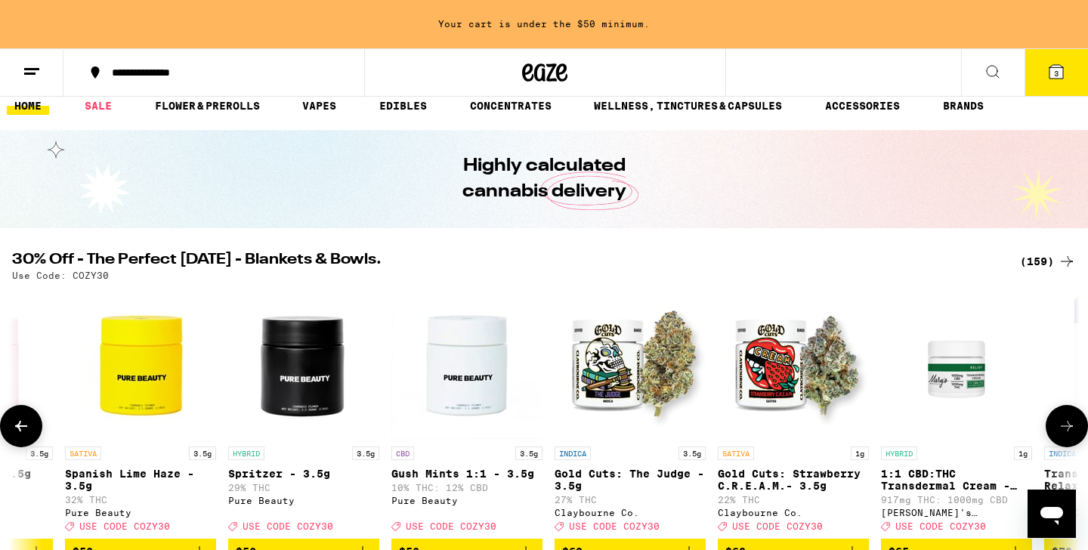
scroll to position [0, 22484]
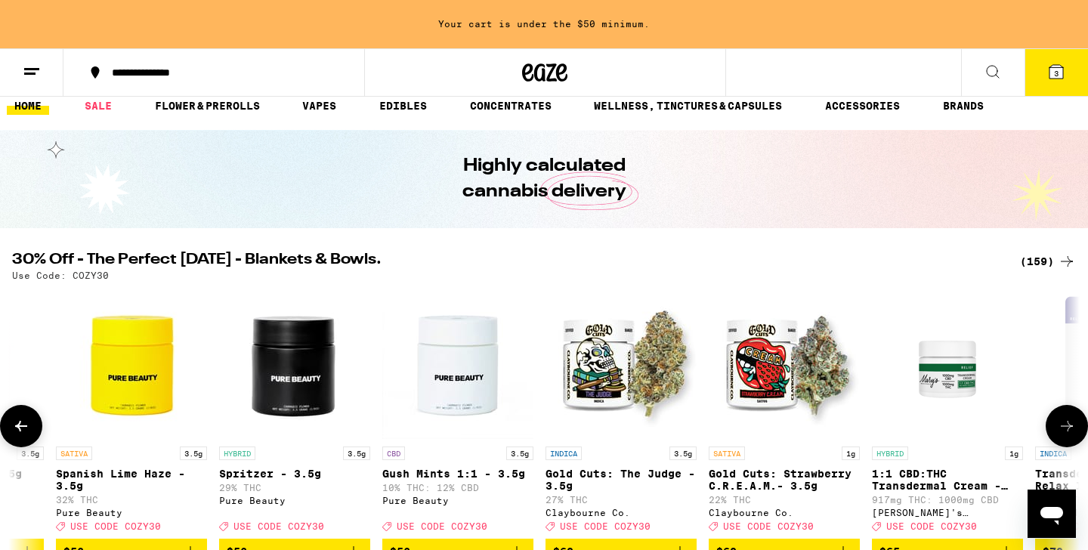
click at [1071, 424] on icon at bounding box center [1067, 426] width 18 height 18
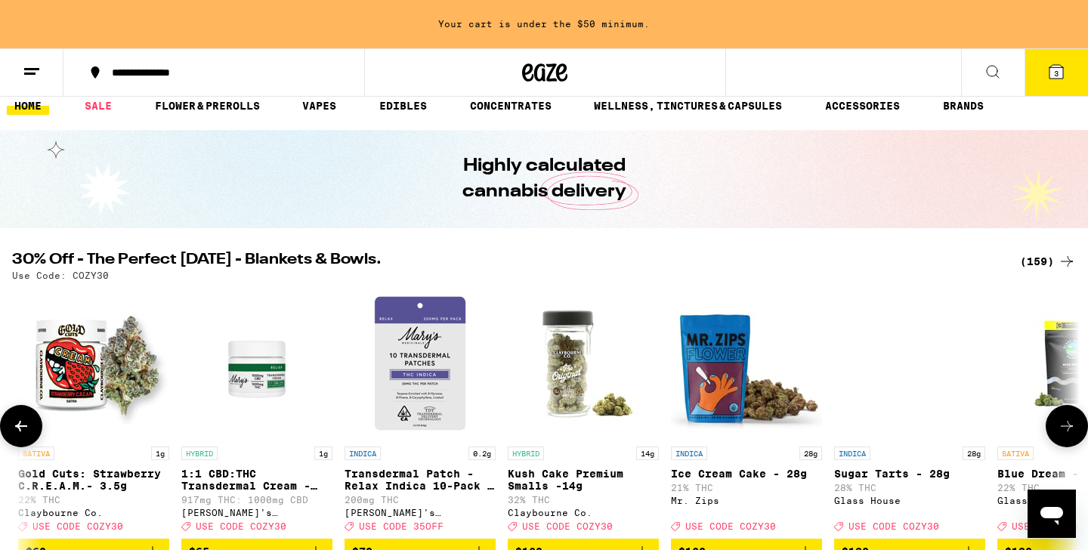
scroll to position [0, 23383]
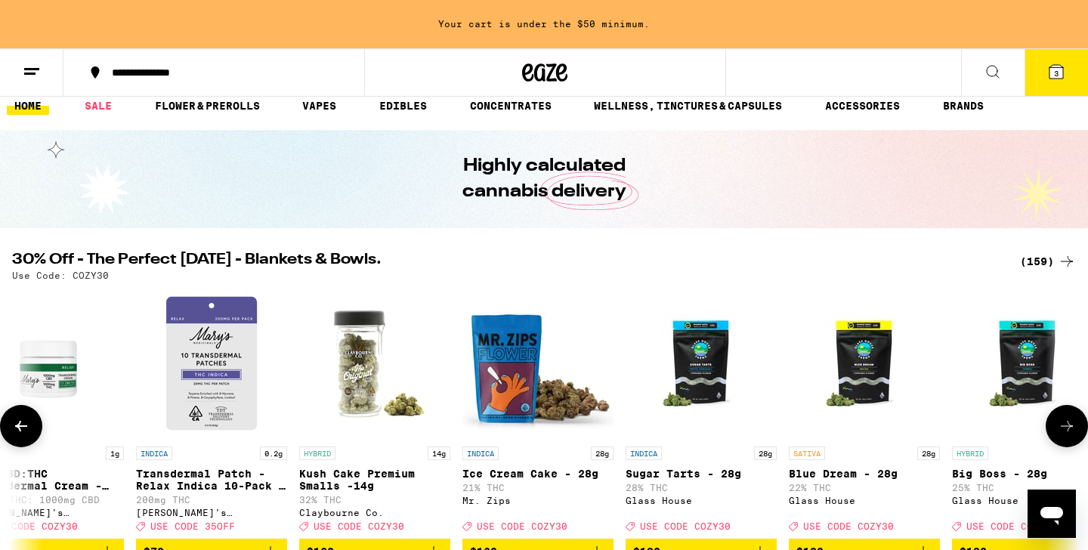
click at [1071, 424] on icon at bounding box center [1067, 426] width 18 height 18
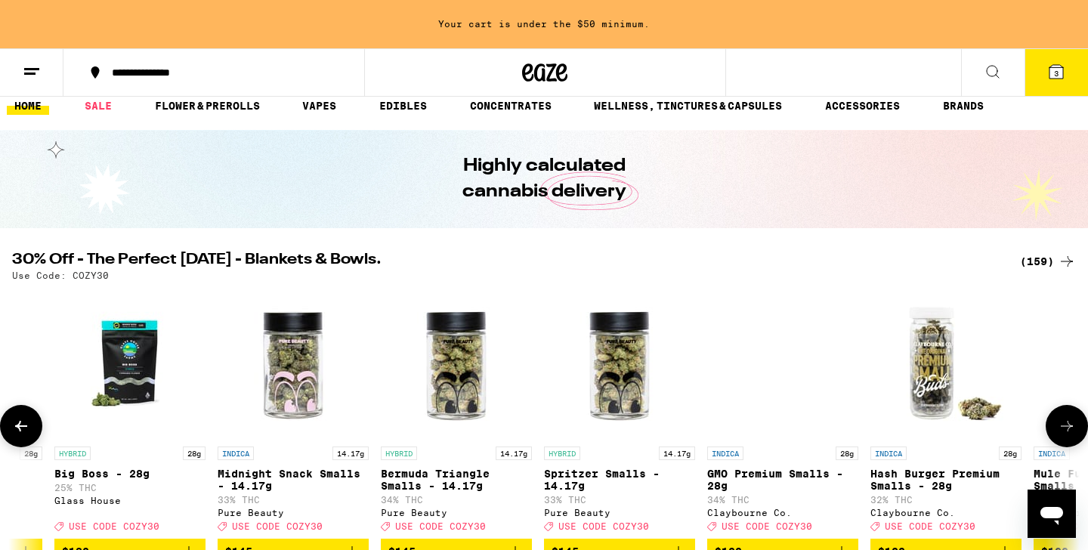
scroll to position [0, 24283]
